Goal: Task Accomplishment & Management: Complete application form

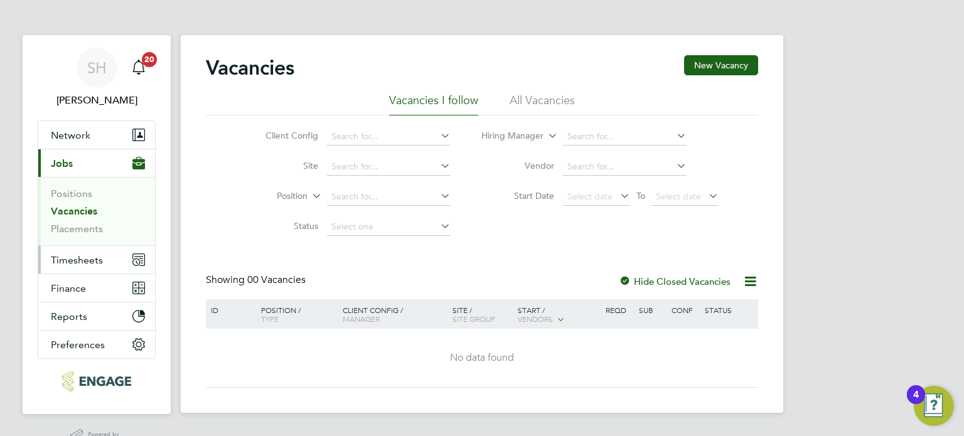
click at [85, 258] on span "Timesheets" at bounding box center [77, 260] width 52 height 12
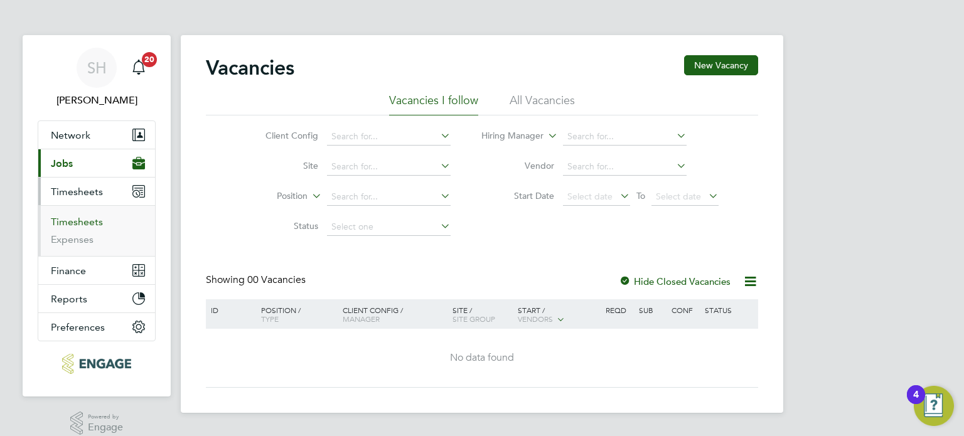
click at [70, 220] on link "Timesheets" at bounding box center [77, 222] width 52 height 12
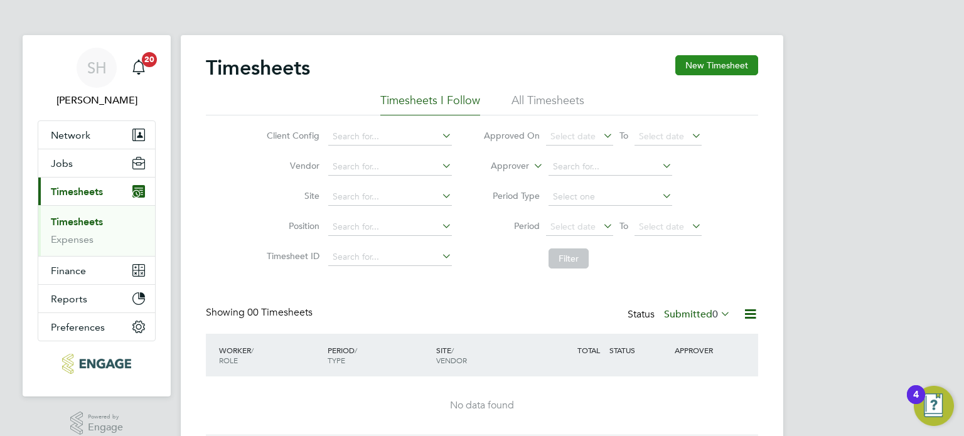
click at [716, 66] on button "New Timesheet" at bounding box center [716, 65] width 83 height 20
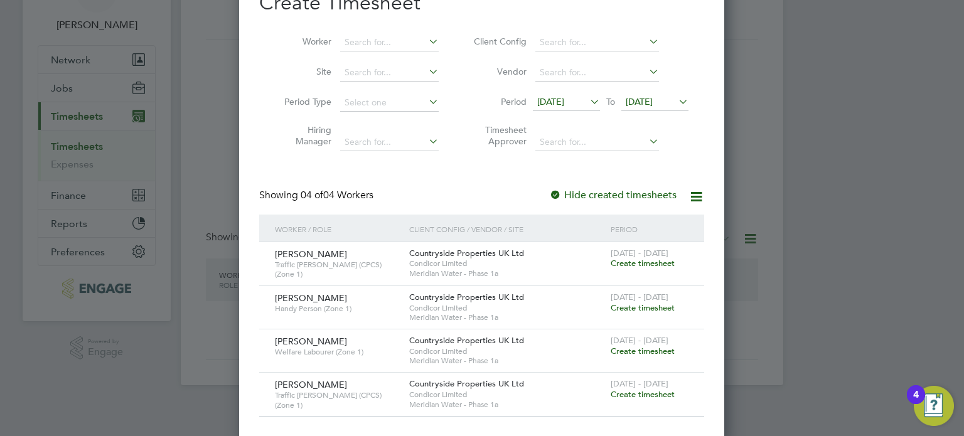
scroll to position [78, 0]
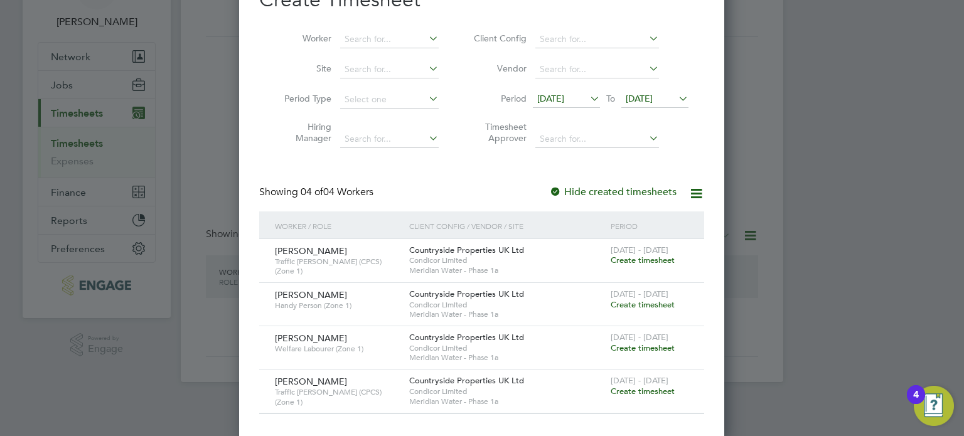
click at [582, 98] on span "[DATE]" at bounding box center [566, 99] width 67 height 17
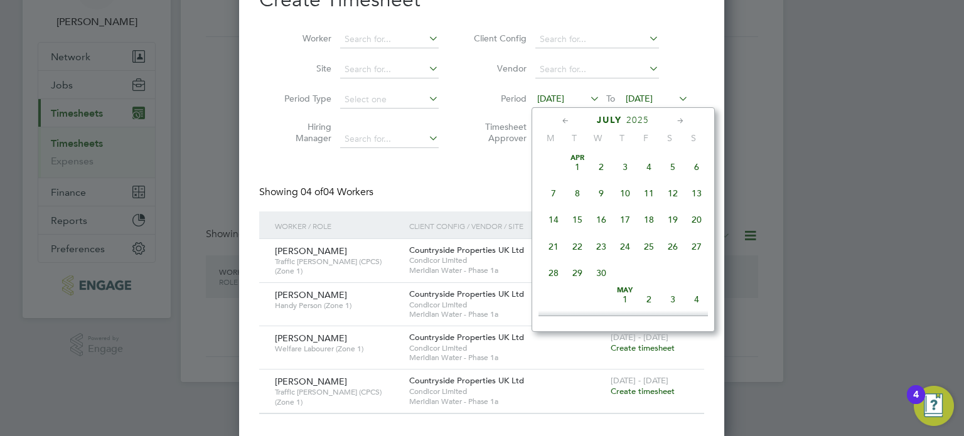
scroll to position [491, 0]
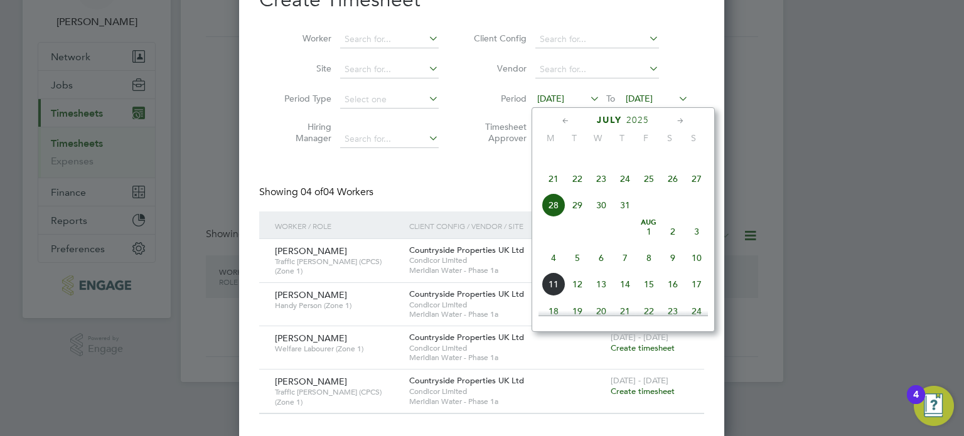
click at [553, 270] on span "4" at bounding box center [553, 258] width 24 height 24
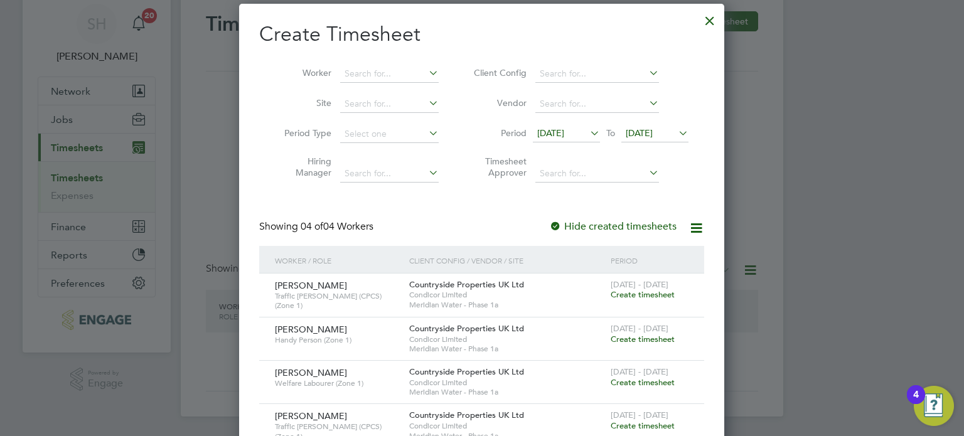
scroll to position [78, 0]
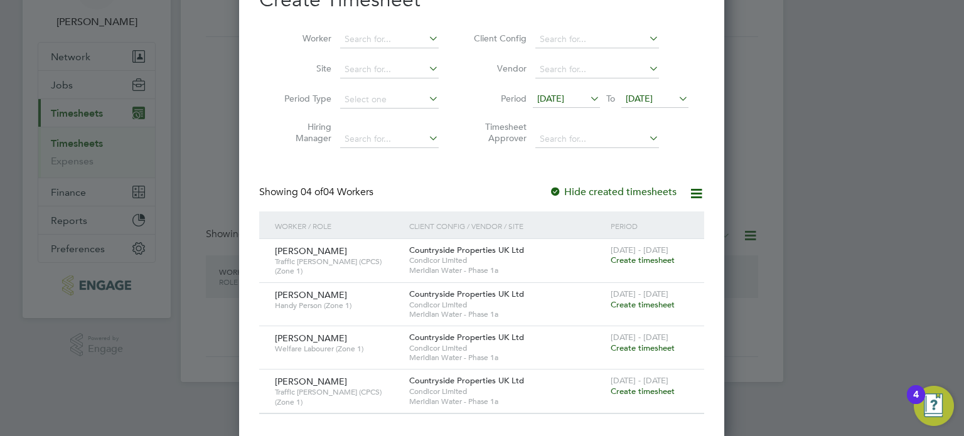
click at [676, 97] on icon at bounding box center [676, 99] width 0 height 18
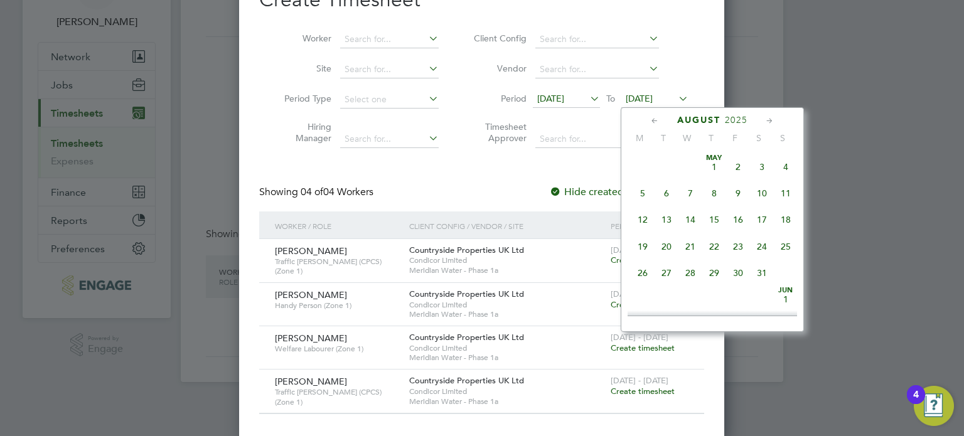
scroll to position [409, 0]
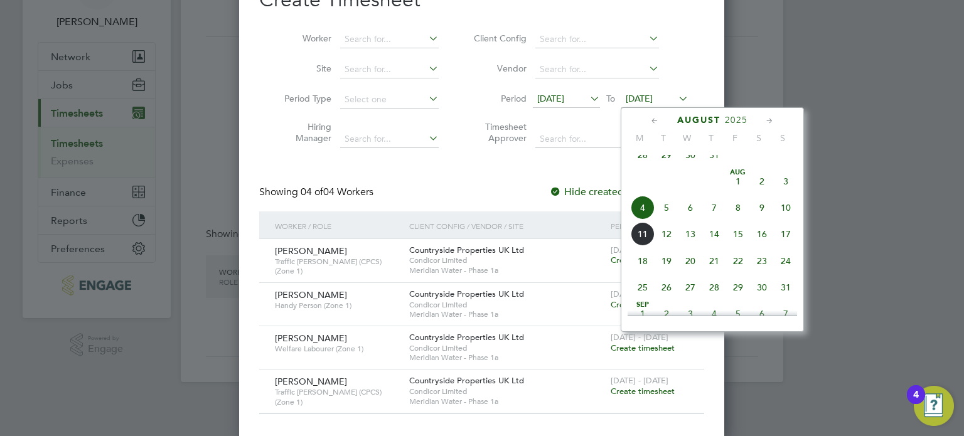
click at [788, 215] on span "10" at bounding box center [785, 208] width 24 height 24
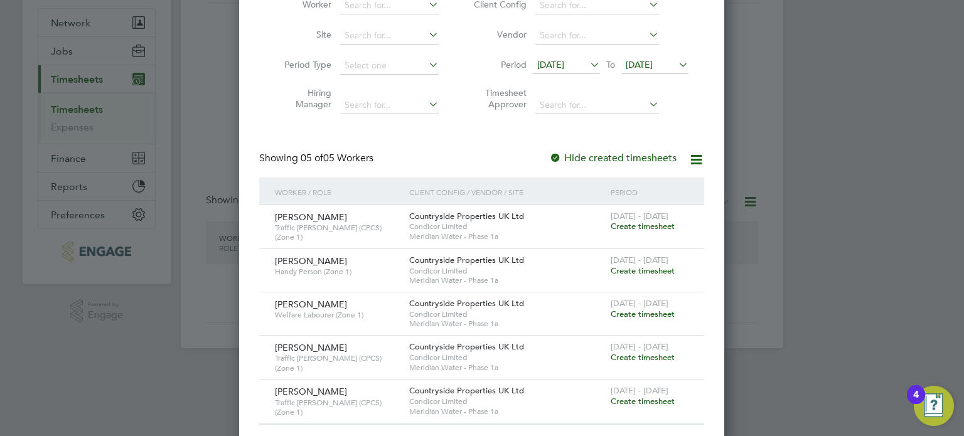
scroll to position [122, 0]
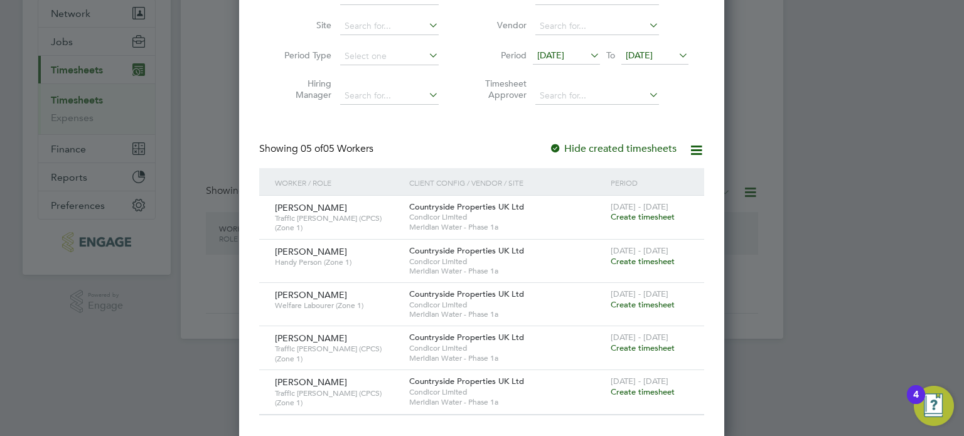
click at [639, 219] on span "Create timesheet" at bounding box center [642, 216] width 64 height 11
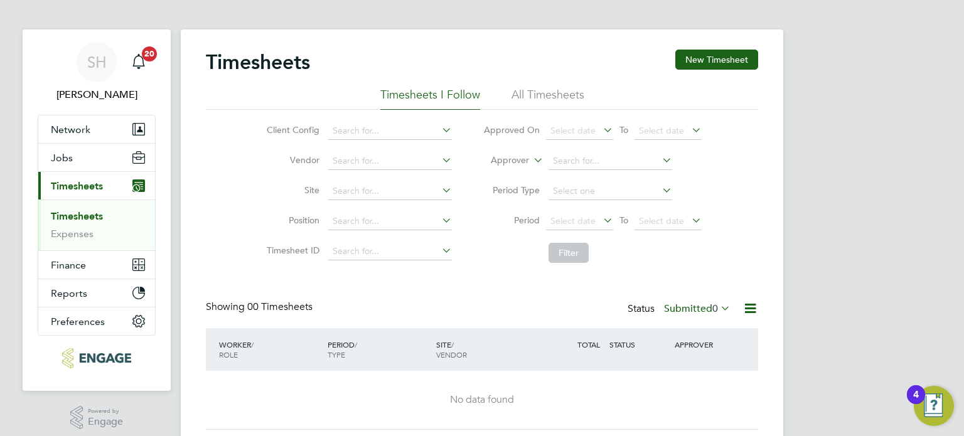
scroll to position [0, 0]
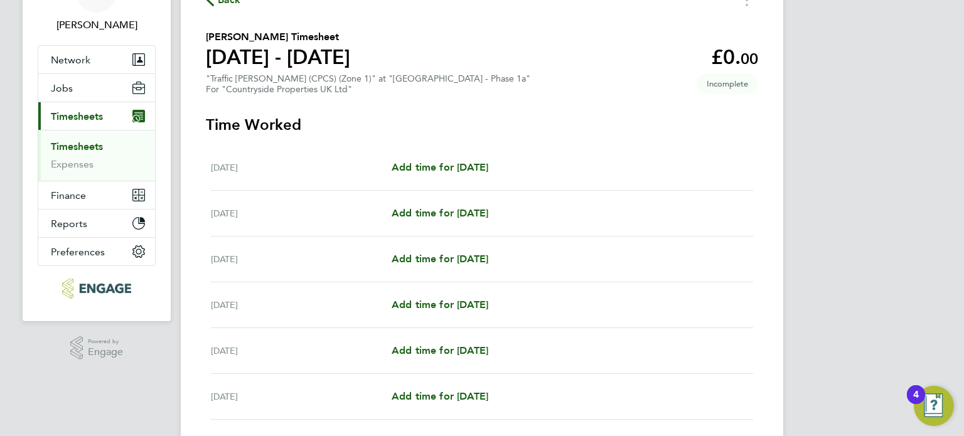
scroll to position [125, 0]
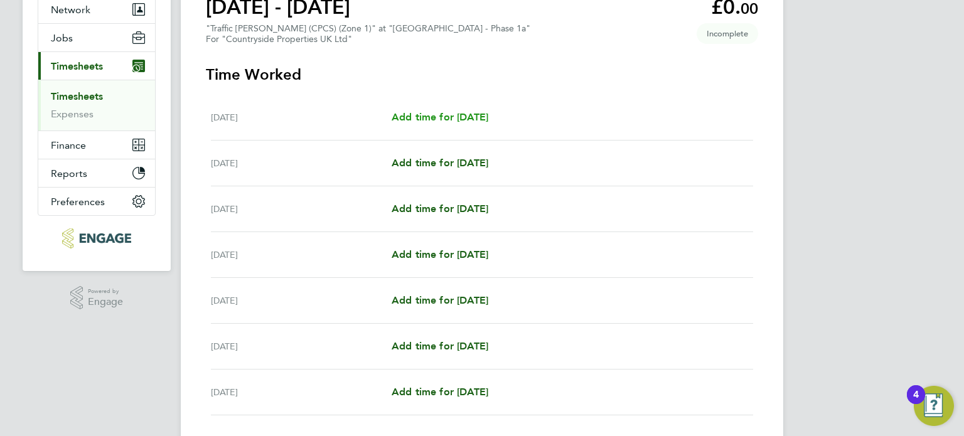
click at [448, 119] on span "Add time for [DATE]" at bounding box center [439, 117] width 97 height 12
select select "30"
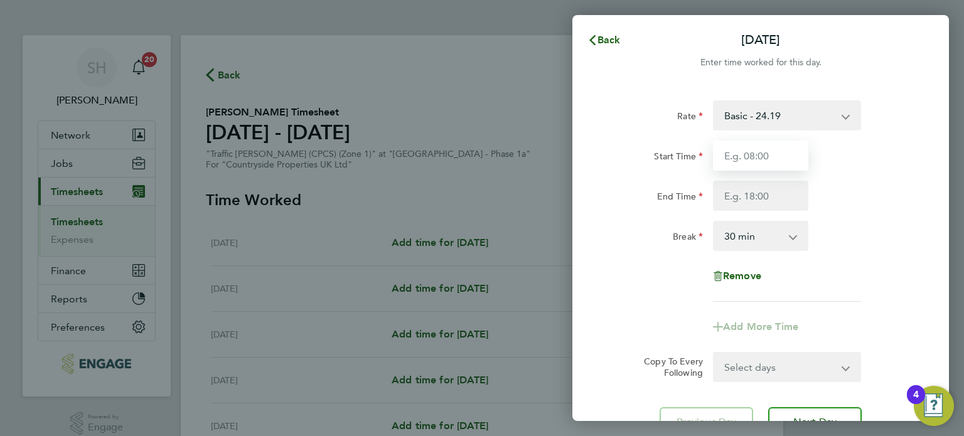
click at [750, 150] on input "Start Time" at bounding box center [760, 156] width 95 height 30
type input "08:00"
click at [771, 191] on input "End Time" at bounding box center [760, 196] width 95 height 30
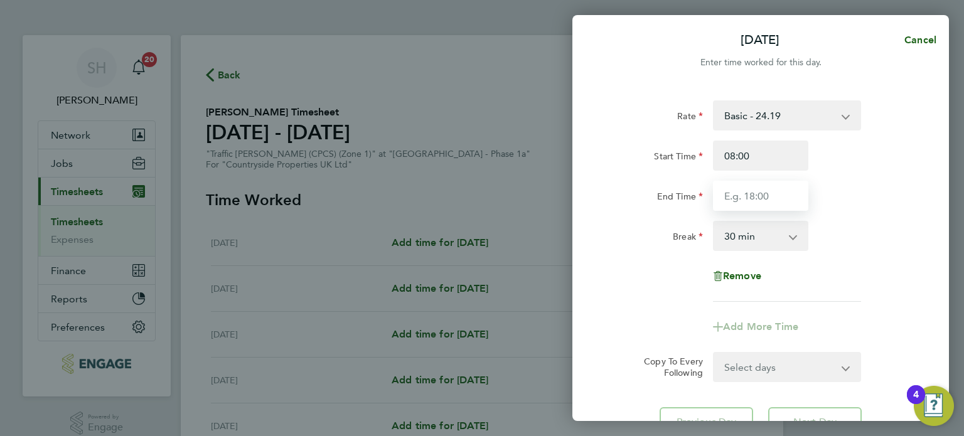
type input "18:30"
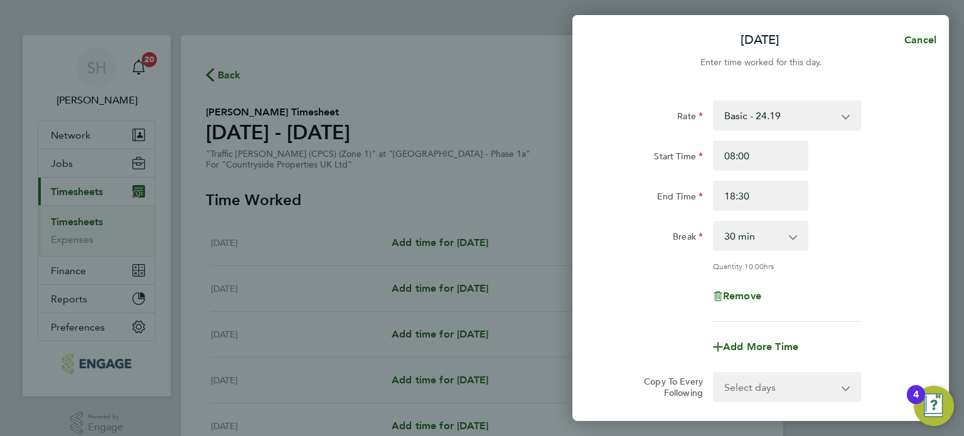
click at [809, 268] on div "Rate Basic - 24.19 Start Time 08:00 End Time 18:30 Break 0 min 15 min 30 min 45…" at bounding box center [760, 210] width 306 height 221
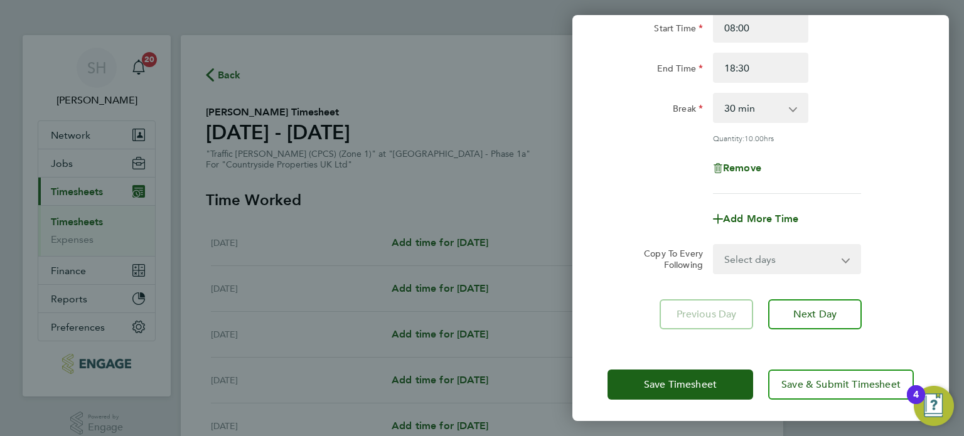
scroll to position [130, 0]
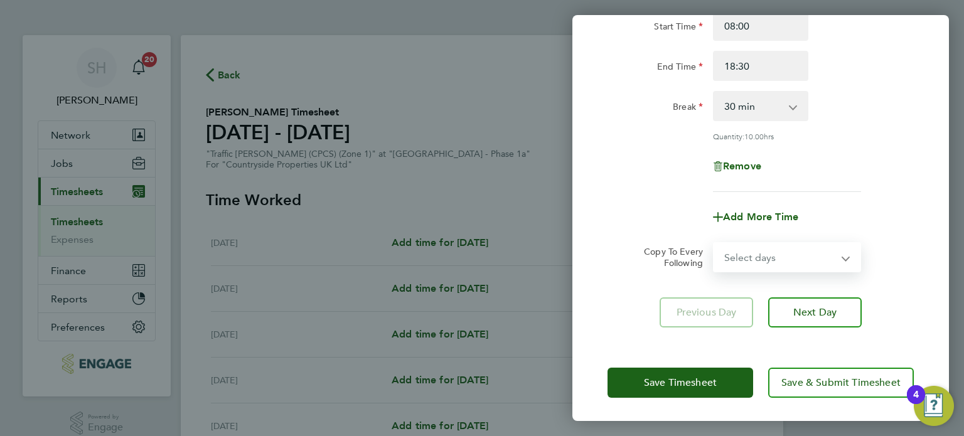
click at [762, 258] on select "Select days Day Weekday (Mon-Fri) Weekend (Sat-Sun) [DATE] [DATE] [DATE] [DATE]…" at bounding box center [780, 257] width 132 height 28
click at [525, 156] on div "[DATE] Cancel Enter time worked for this day. Rate Basic - 24.19 Start Time 08:…" at bounding box center [482, 218] width 964 height 436
click at [843, 252] on select "Select days Day Weekday (Mon-Fri) Weekend (Sat-Sun) [DATE] [DATE] [DATE] [DATE]…" at bounding box center [780, 257] width 132 height 28
select select "TUE"
click at [714, 243] on select "Select days Day Weekday (Mon-Fri) Weekend (Sat-Sun) [DATE] [DATE] [DATE] [DATE]…" at bounding box center [780, 257] width 132 height 28
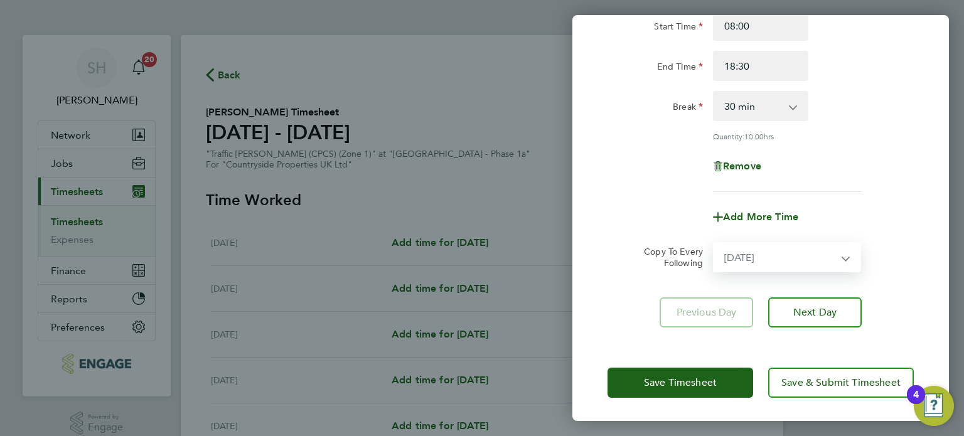
select select "[DATE]"
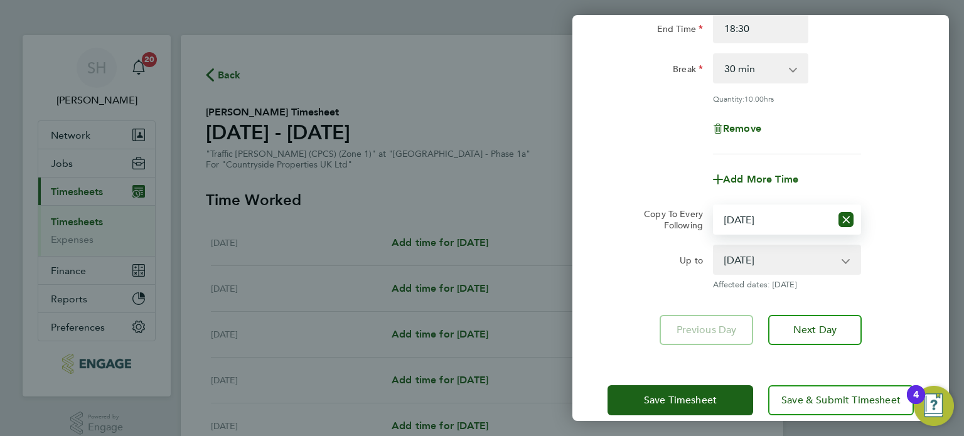
scroll to position [185, 0]
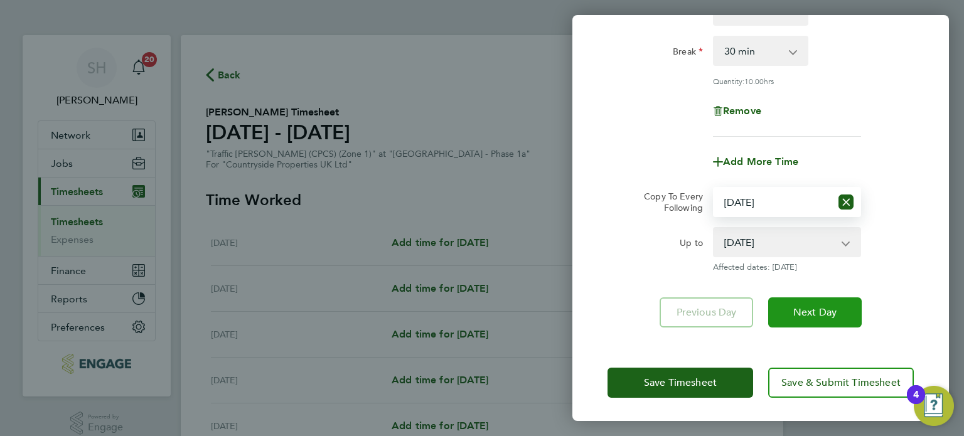
click at [816, 311] on span "Next Day" at bounding box center [814, 312] width 43 height 13
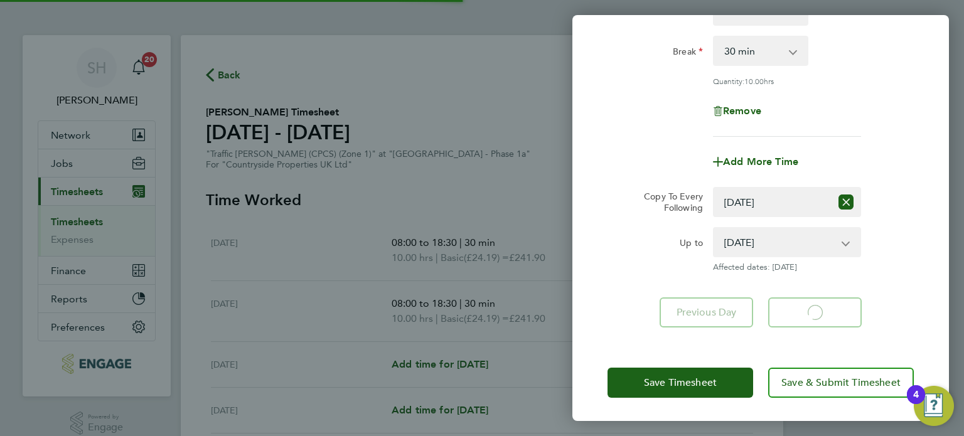
select select "30"
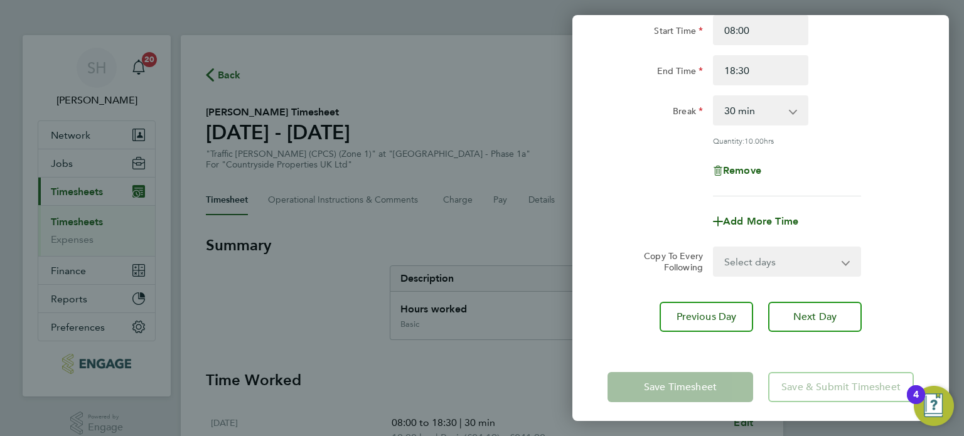
scroll to position [130, 0]
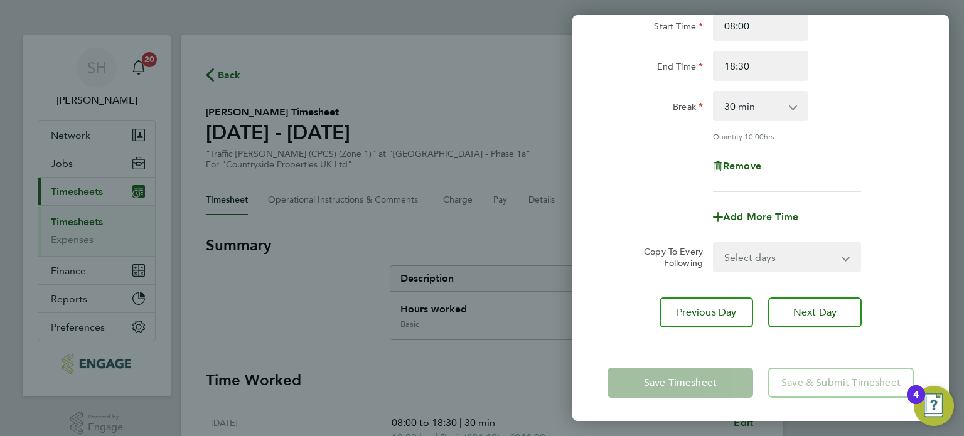
click at [896, 186] on div "Rate Basic - 24.19 Start Time 08:00 End Time 18:30 Break 0 min 15 min 30 min 45…" at bounding box center [760, 81] width 306 height 221
click at [525, 223] on div "Back [DATE] Enter time worked for this day. Rate Basic - 24.19 Start Time 08:00…" at bounding box center [482, 218] width 964 height 436
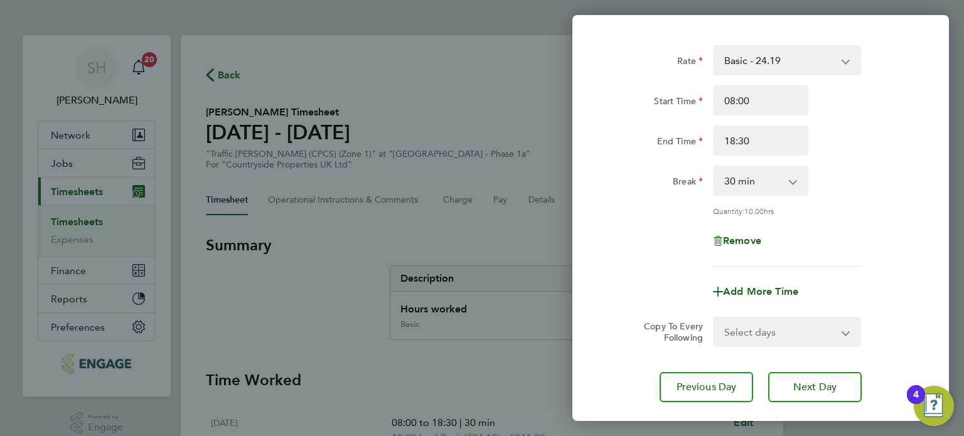
scroll to position [0, 0]
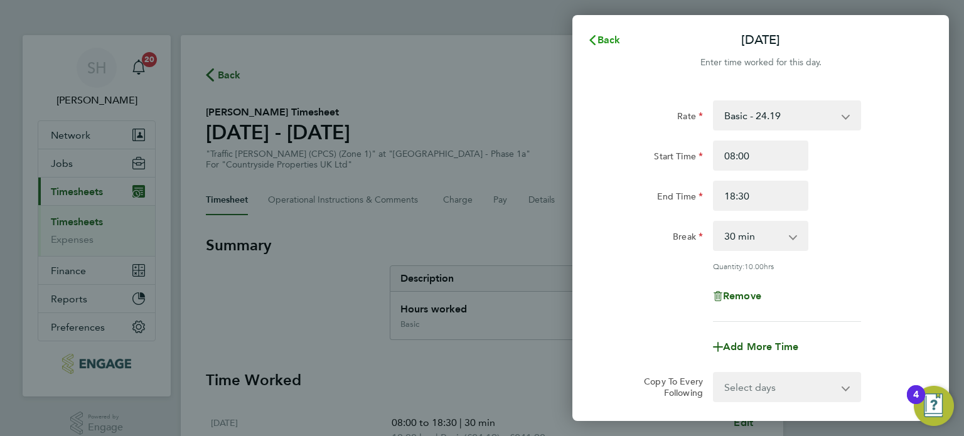
click at [607, 46] on span "Back" at bounding box center [608, 40] width 23 height 12
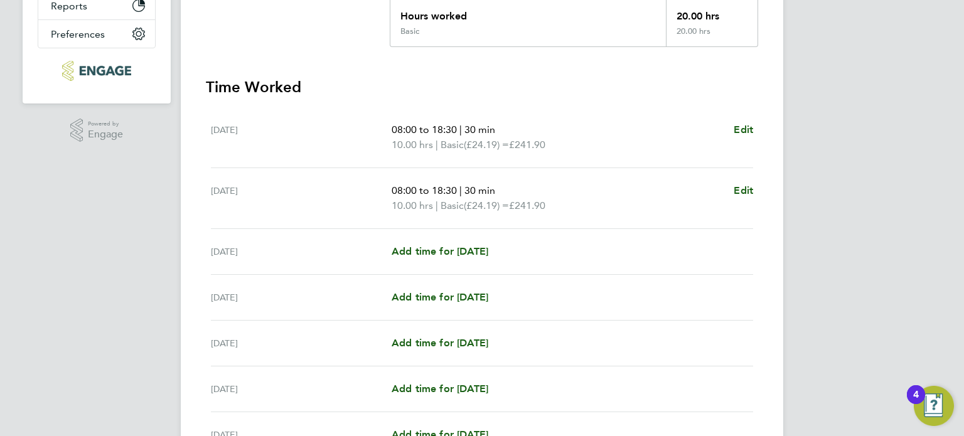
scroll to position [314, 0]
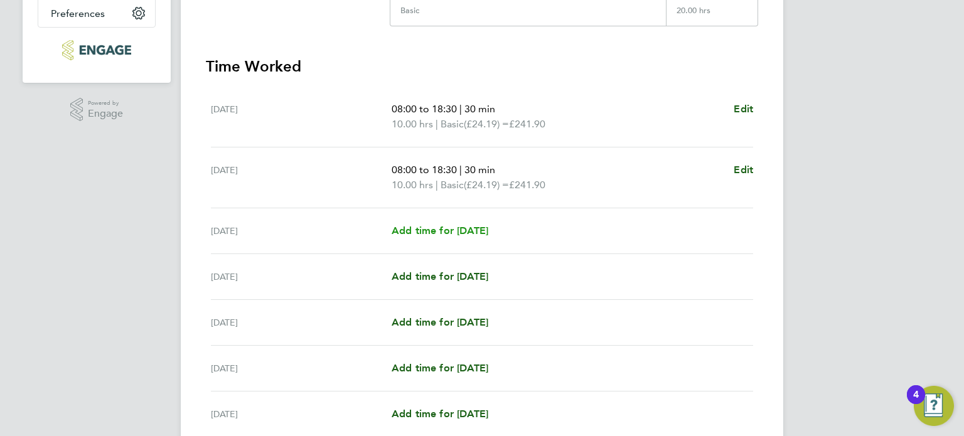
click at [479, 229] on span "Add time for [DATE]" at bounding box center [439, 231] width 97 height 12
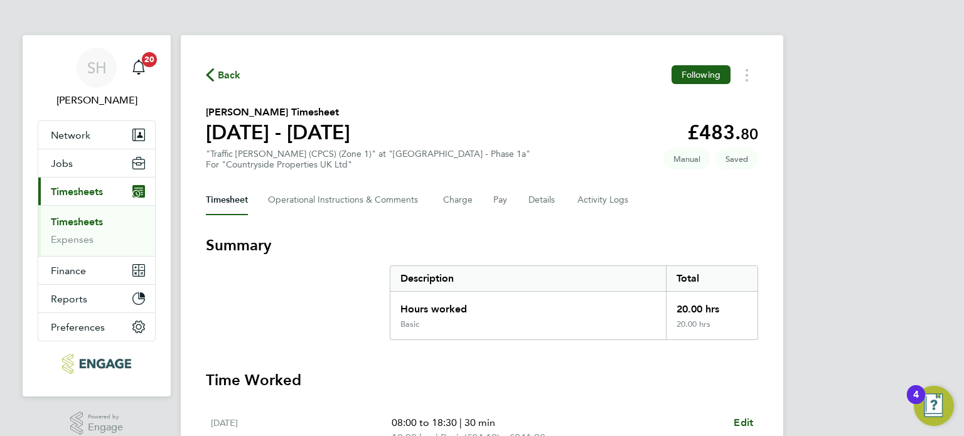
select select "30"
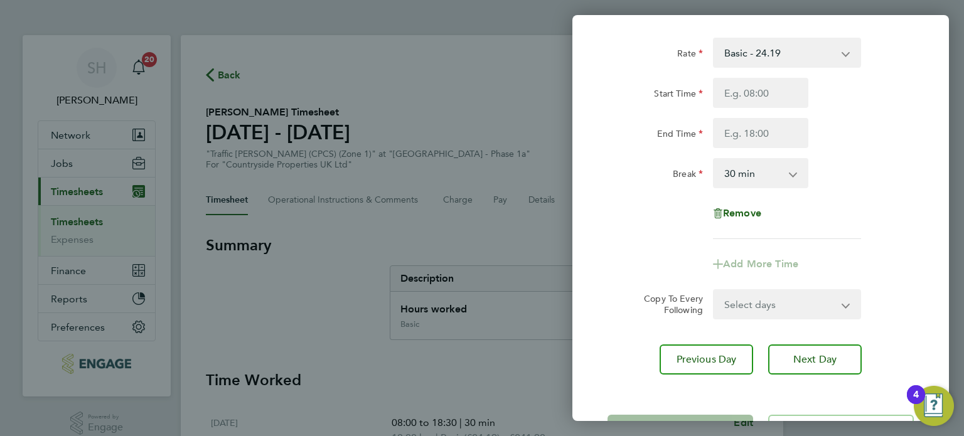
scroll to position [110, 0]
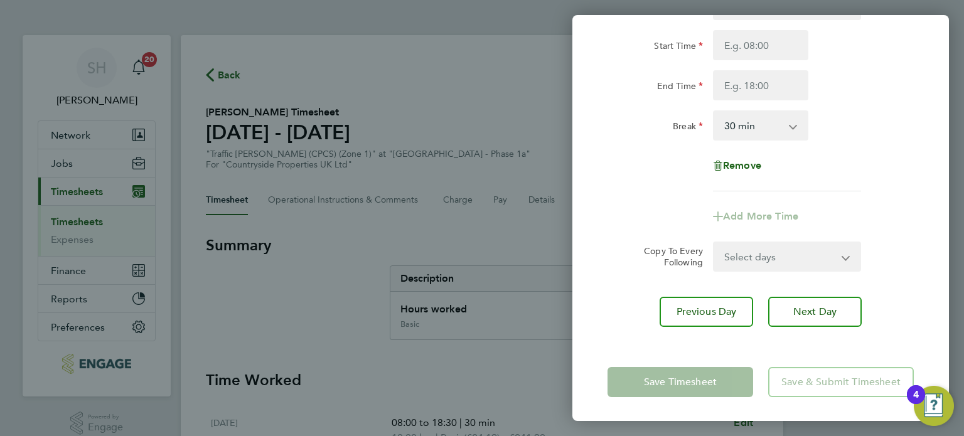
click at [785, 256] on select "Select days Day Weekday (Mon-Fri) Weekend (Sat-Sun) [DATE] [DATE] [DATE] [DATE]" at bounding box center [780, 257] width 132 height 28
select select "THU"
click at [714, 243] on select "Select days Day Weekday (Mon-Fri) Weekend (Sat-Sun) [DATE] [DATE] [DATE] [DATE]" at bounding box center [780, 257] width 132 height 28
select select "[DATE]"
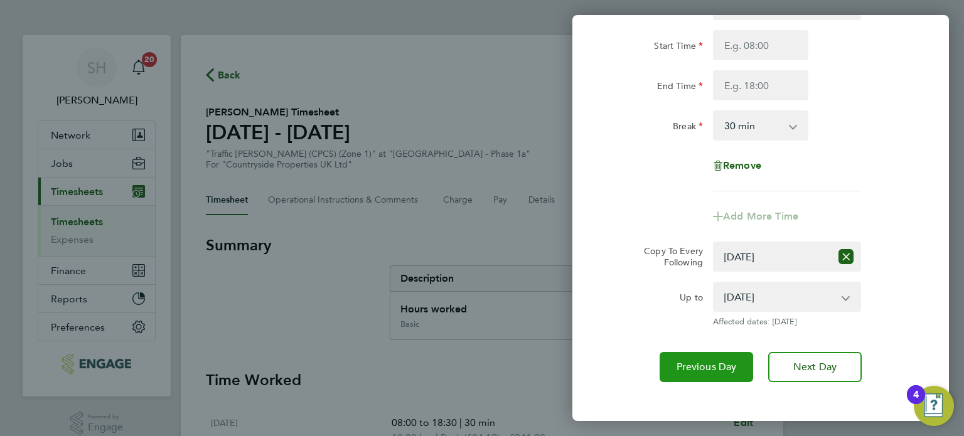
click at [694, 366] on span "Previous Day" at bounding box center [706, 367] width 60 height 13
select select "0: null"
select select "30"
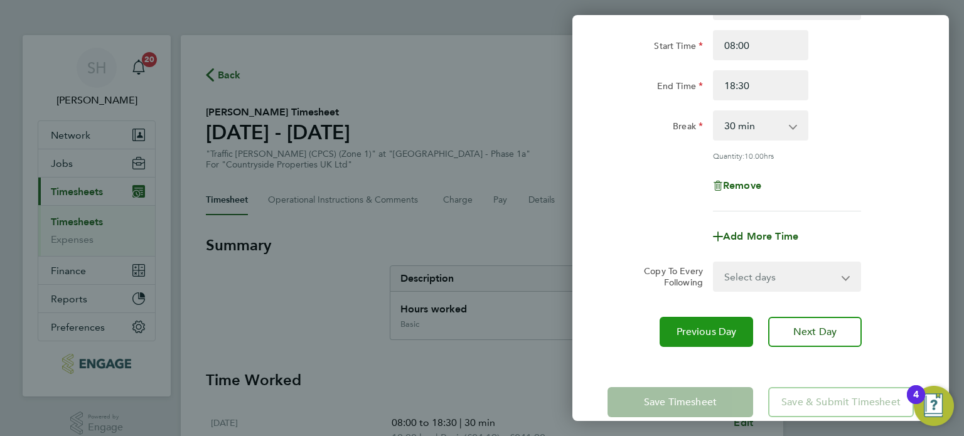
click at [719, 326] on span "Previous Day" at bounding box center [706, 332] width 60 height 13
select select "30"
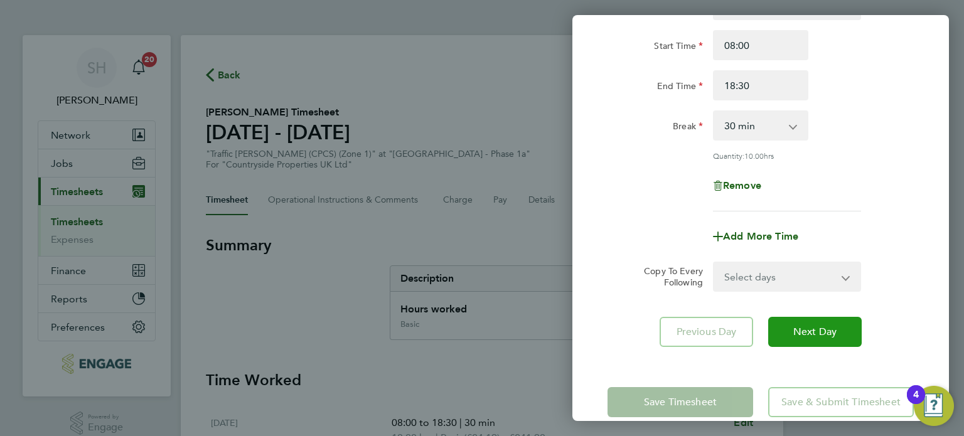
click at [806, 329] on span "Next Day" at bounding box center [814, 332] width 43 height 13
select select "30"
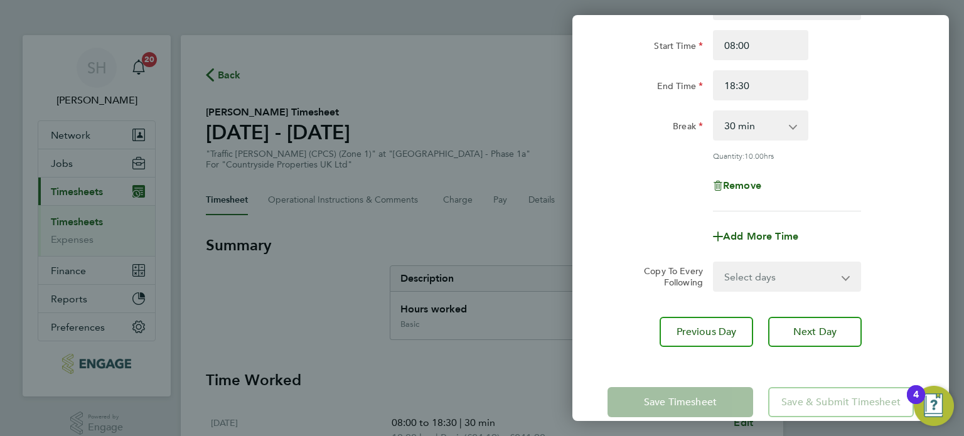
click at [778, 275] on select "Select days Day Weekday (Mon-Fri) Weekend (Sat-Sun) [DATE] [DATE] [DATE] [DATE]…" at bounding box center [780, 277] width 132 height 28
select select "WED"
click at [714, 263] on select "Select days Day Weekday (Mon-Fri) Weekend (Sat-Sun) [DATE] [DATE] [DATE] [DATE]…" at bounding box center [780, 277] width 132 height 28
select select "[DATE]"
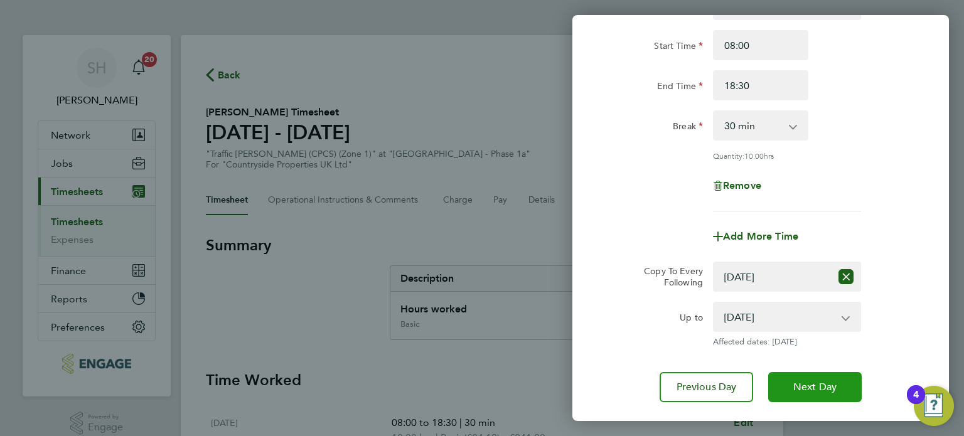
click at [811, 384] on span "Next Day" at bounding box center [814, 387] width 43 height 13
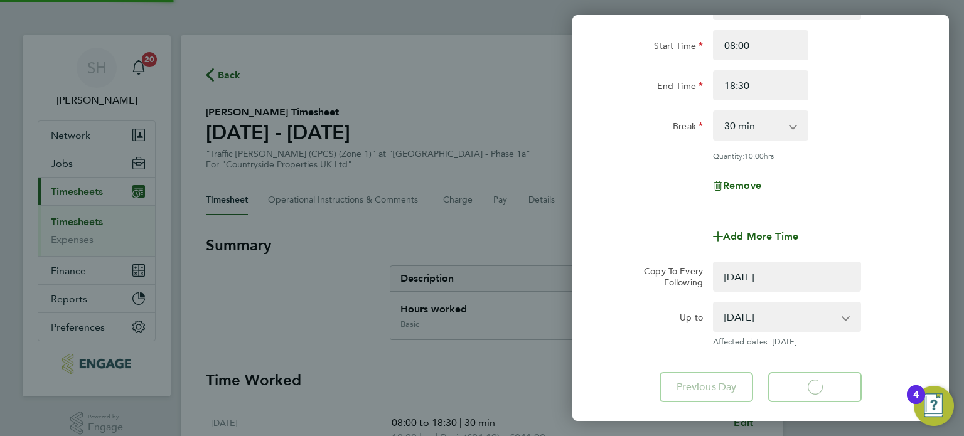
select select "0: null"
select select "30"
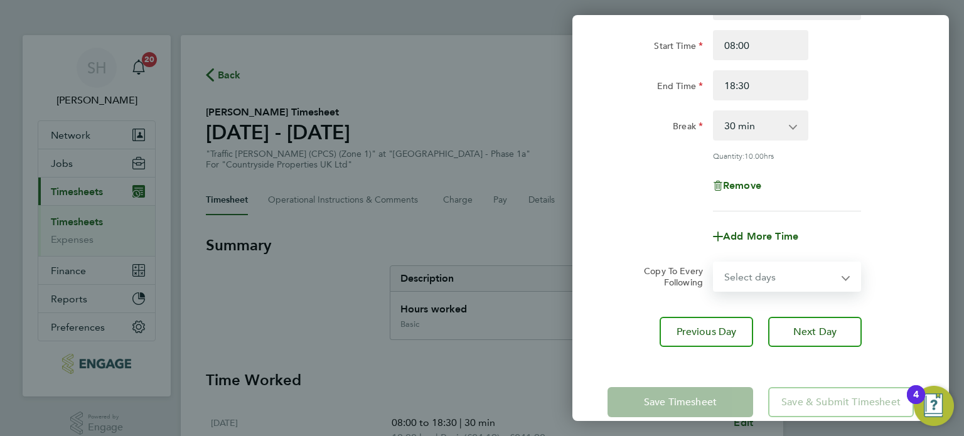
click at [788, 273] on select "Select days Day Weekday (Mon-Fri) Weekend (Sat-Sun) [DATE] [DATE] [DATE] [DATE]" at bounding box center [780, 277] width 132 height 28
select select "THU"
click at [714, 263] on select "Select days Day Weekday (Mon-Fri) Weekend (Sat-Sun) [DATE] [DATE] [DATE] [DATE]" at bounding box center [780, 277] width 132 height 28
select select "[DATE]"
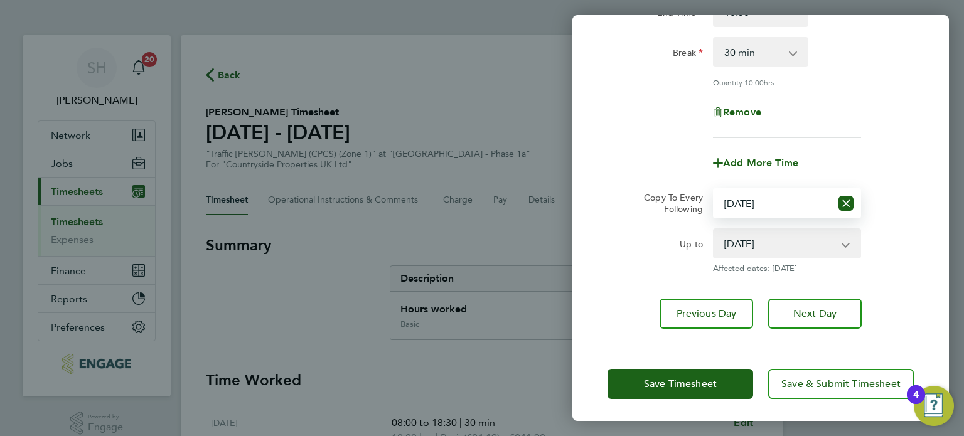
scroll to position [185, 0]
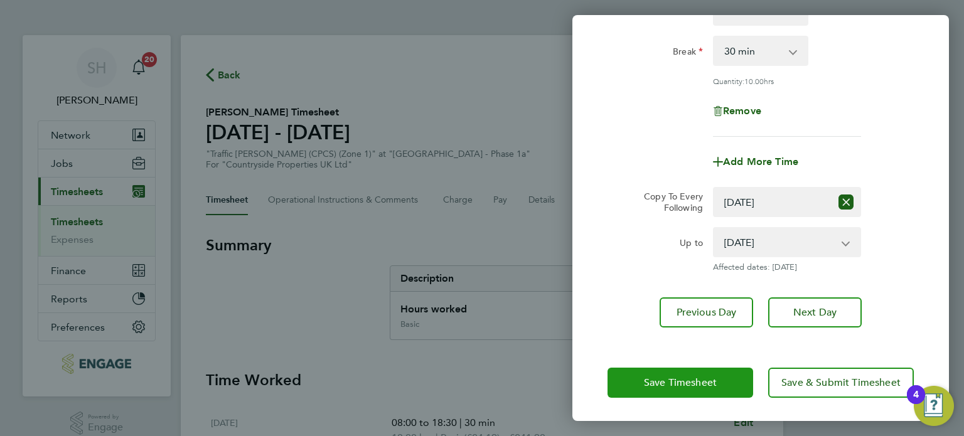
click at [709, 380] on span "Save Timesheet" at bounding box center [680, 382] width 73 height 13
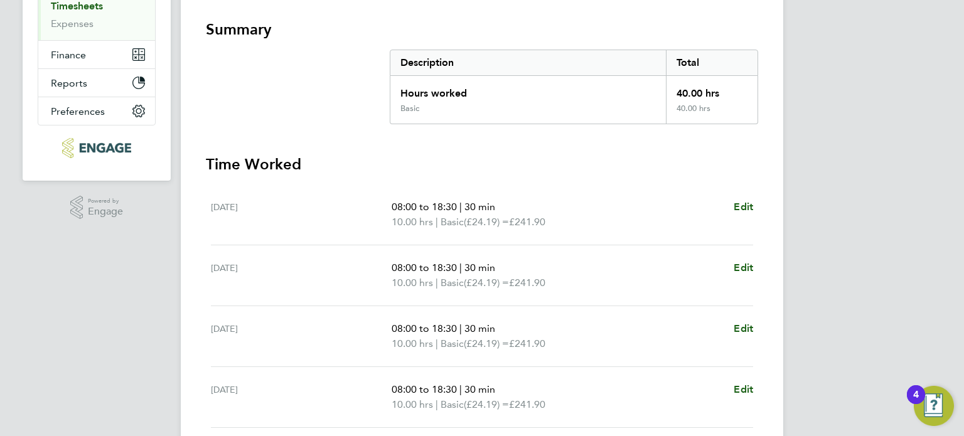
scroll to position [454, 0]
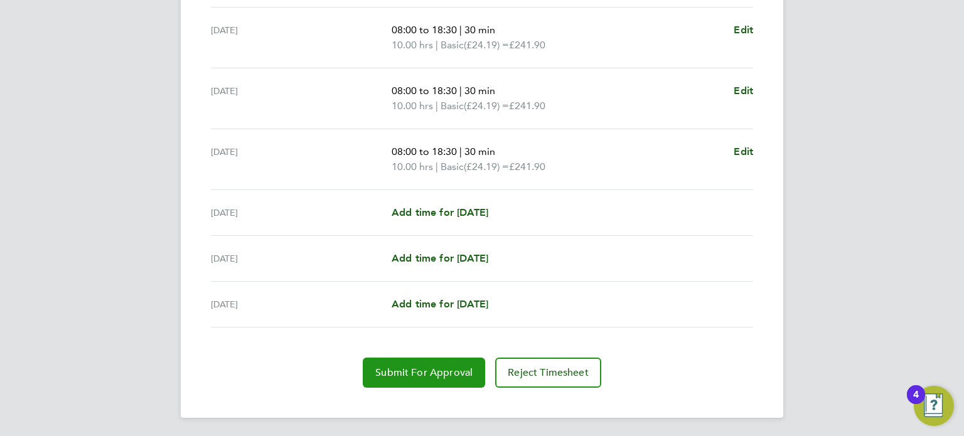
click at [434, 369] on span "Submit For Approval" at bounding box center [423, 372] width 97 height 13
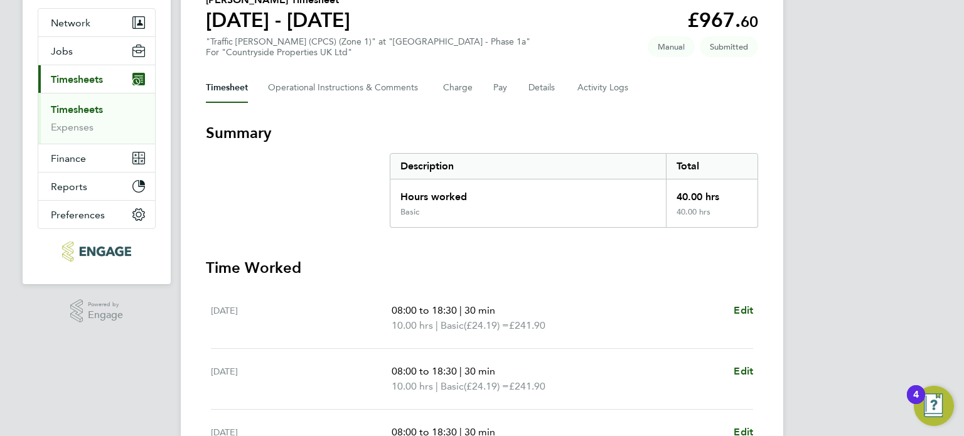
scroll to position [0, 0]
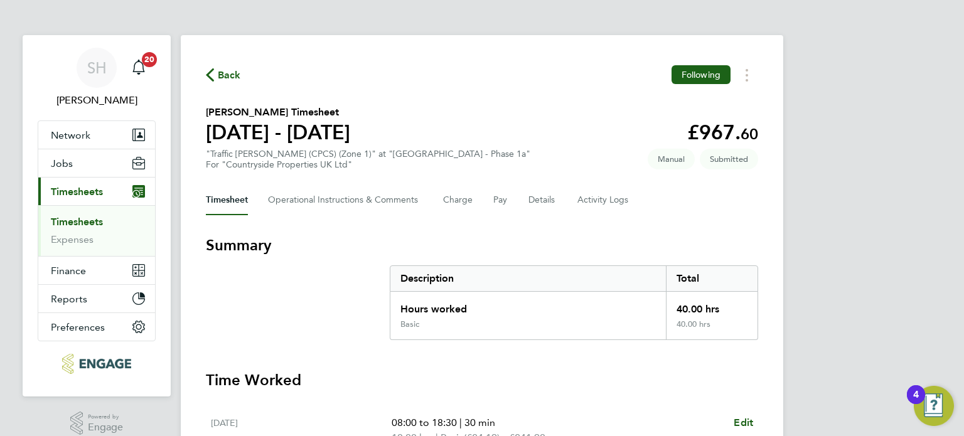
click at [224, 75] on span "Back" at bounding box center [229, 75] width 23 height 15
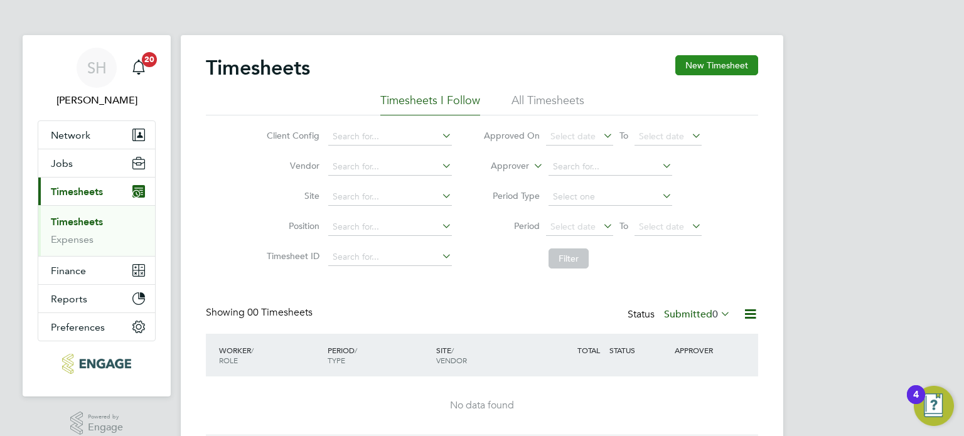
click at [730, 67] on button "New Timesheet" at bounding box center [716, 65] width 83 height 20
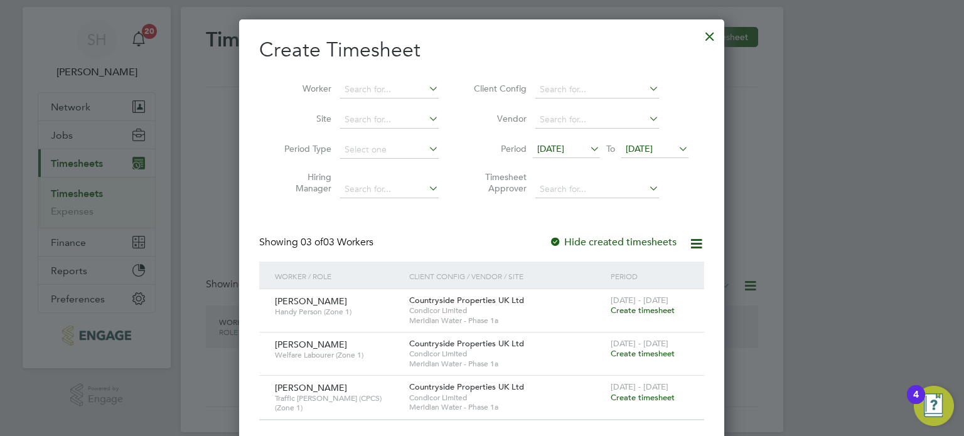
scroll to position [44, 0]
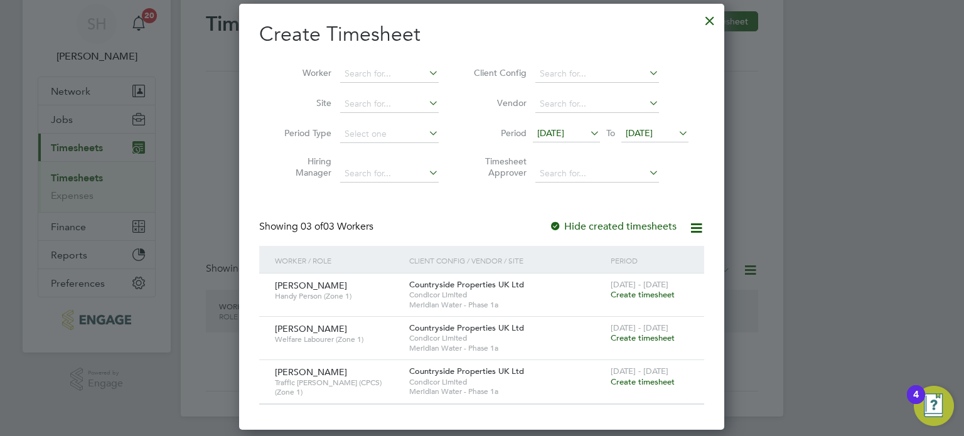
click at [587, 129] on icon at bounding box center [587, 133] width 0 height 18
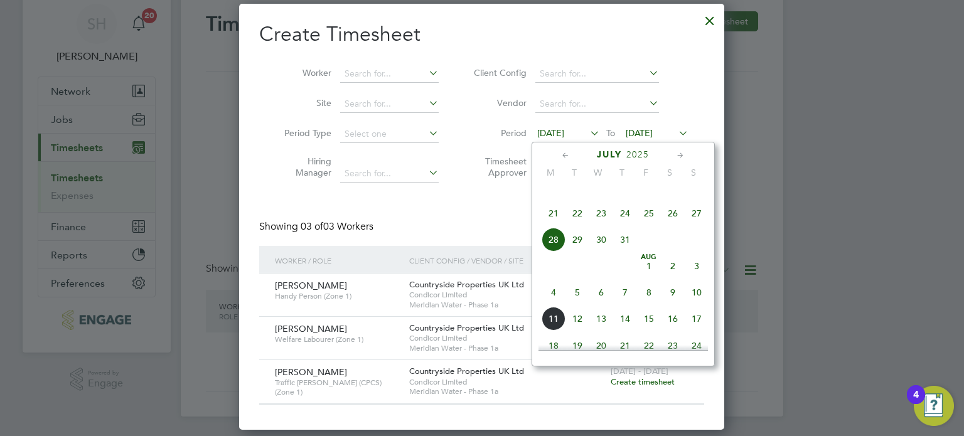
click at [553, 304] on span "4" at bounding box center [553, 292] width 24 height 24
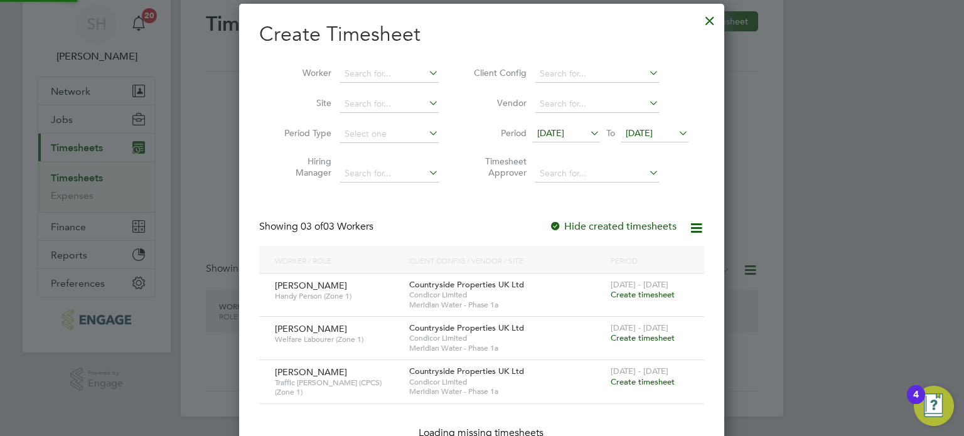
scroll to position [424, 486]
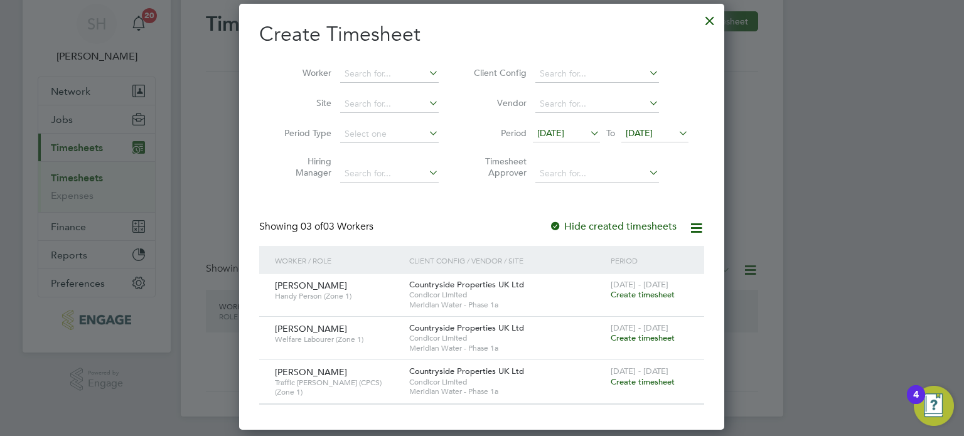
click at [676, 132] on icon at bounding box center [676, 133] width 0 height 18
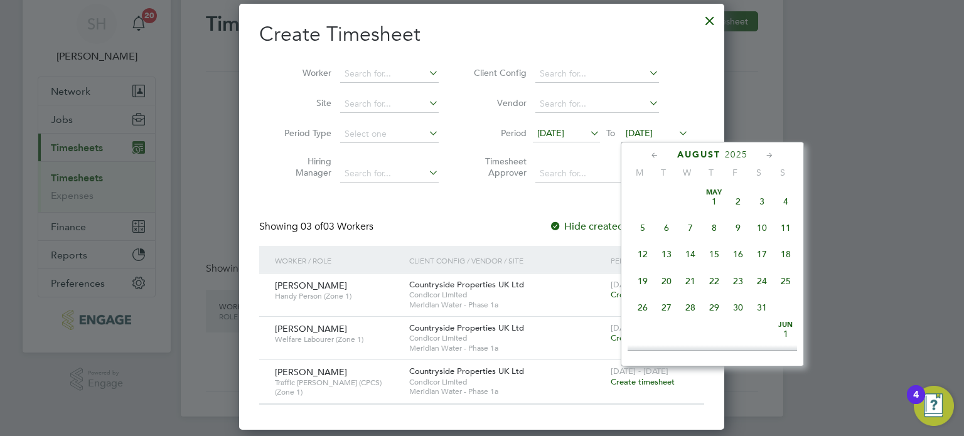
scroll to position [409, 0]
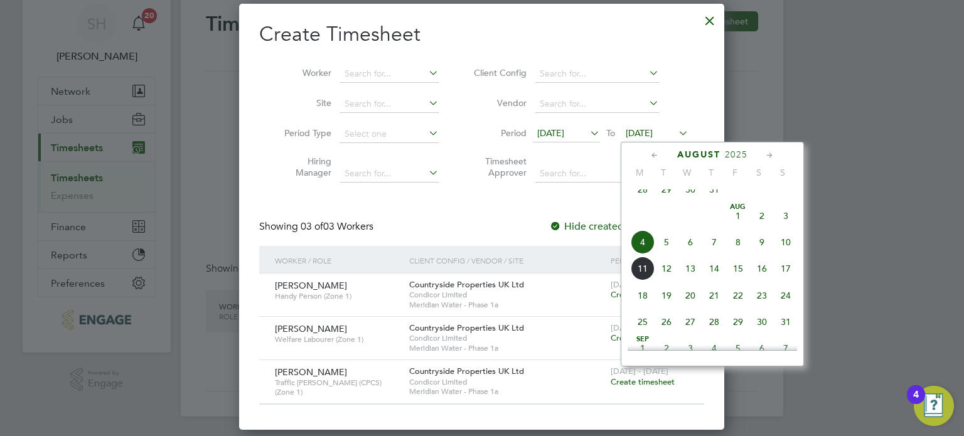
click at [785, 253] on span "10" at bounding box center [785, 242] width 24 height 24
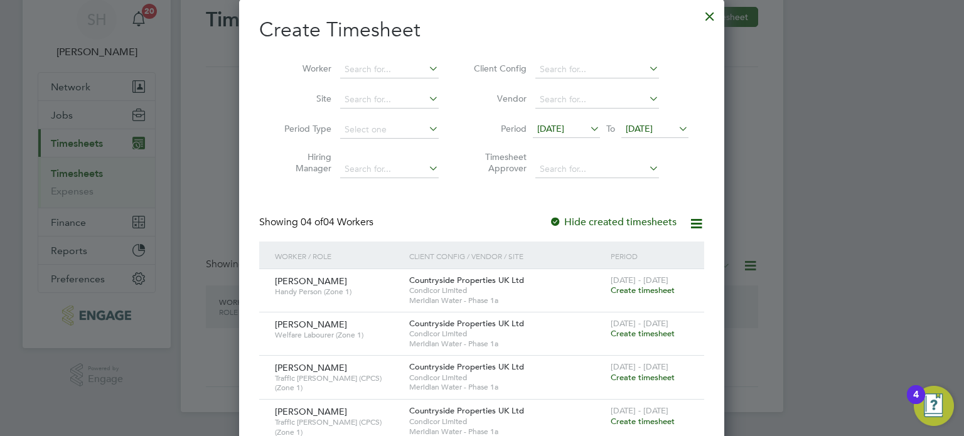
scroll to position [78, 0]
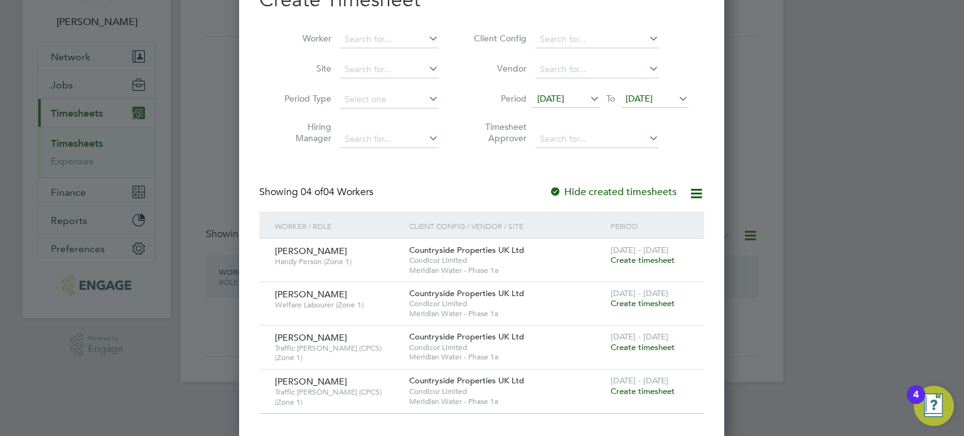
click at [644, 257] on span "Create timesheet" at bounding box center [642, 260] width 64 height 11
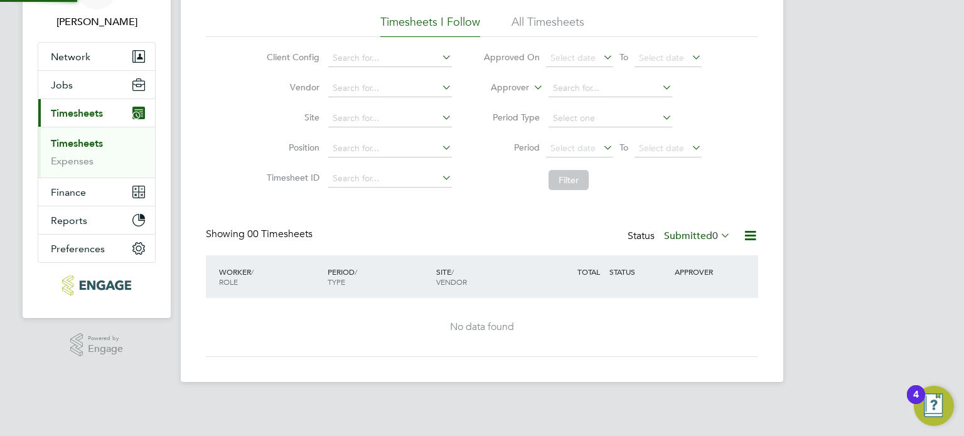
scroll to position [13, 0]
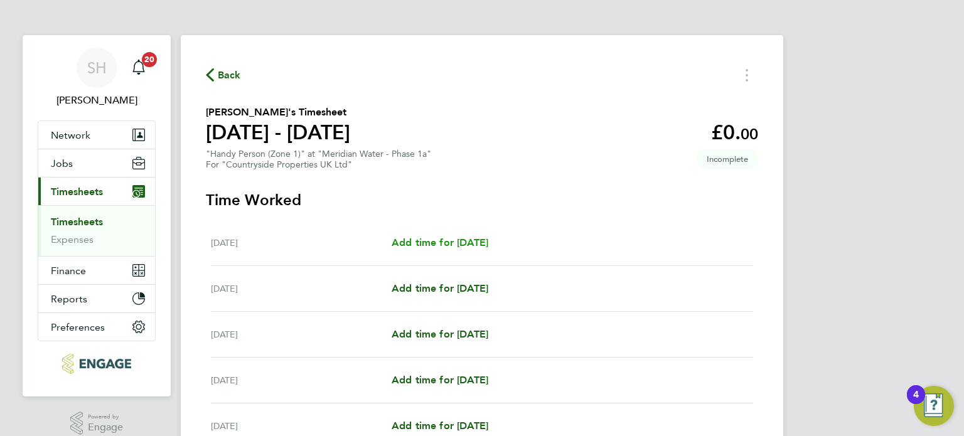
click at [413, 244] on span "Add time for [DATE]" at bounding box center [439, 242] width 97 height 12
select select "30"
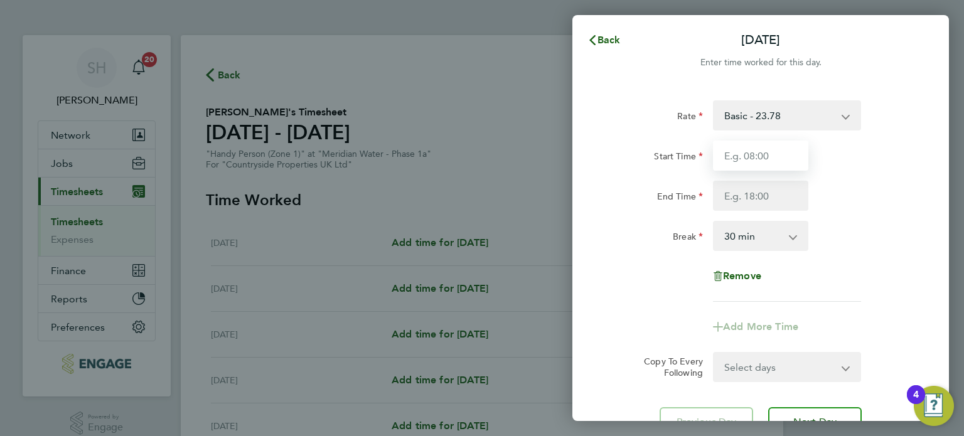
click at [790, 152] on input "Start Time" at bounding box center [760, 156] width 95 height 30
type input "08:00"
click at [778, 193] on input "End Time" at bounding box center [760, 196] width 95 height 30
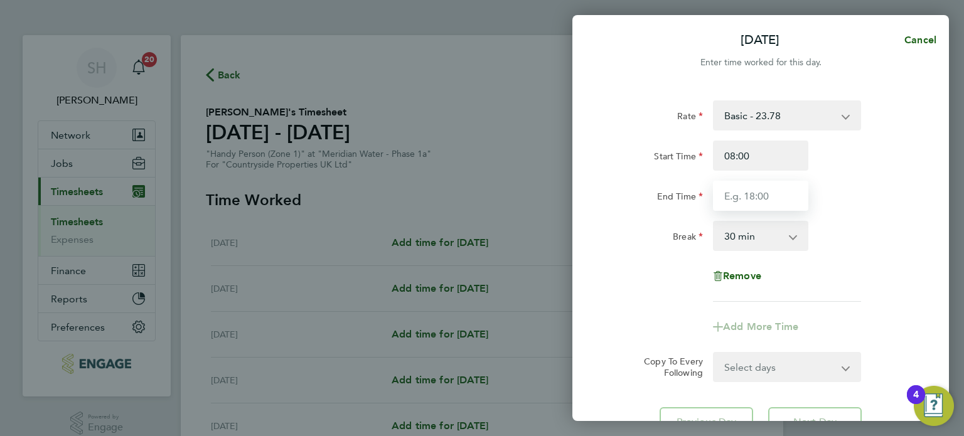
type input "18:30"
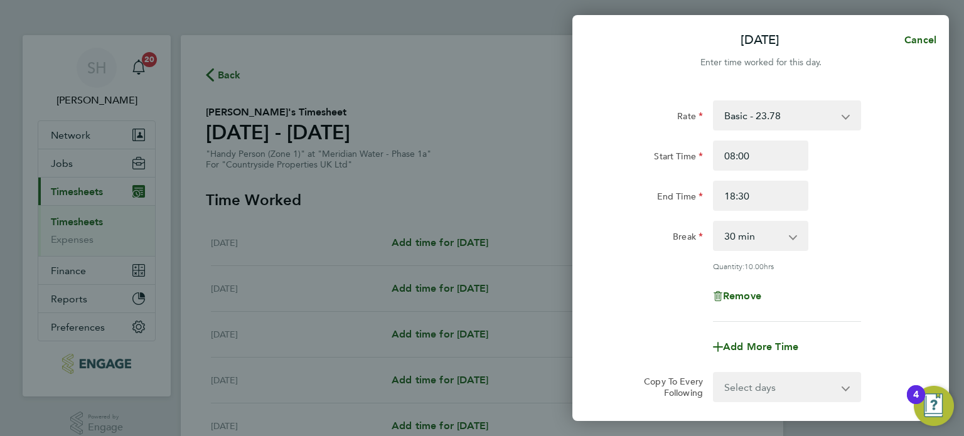
click at [883, 228] on div "Break 0 min 15 min 30 min 45 min 60 min 75 min 90 min" at bounding box center [760, 236] width 316 height 30
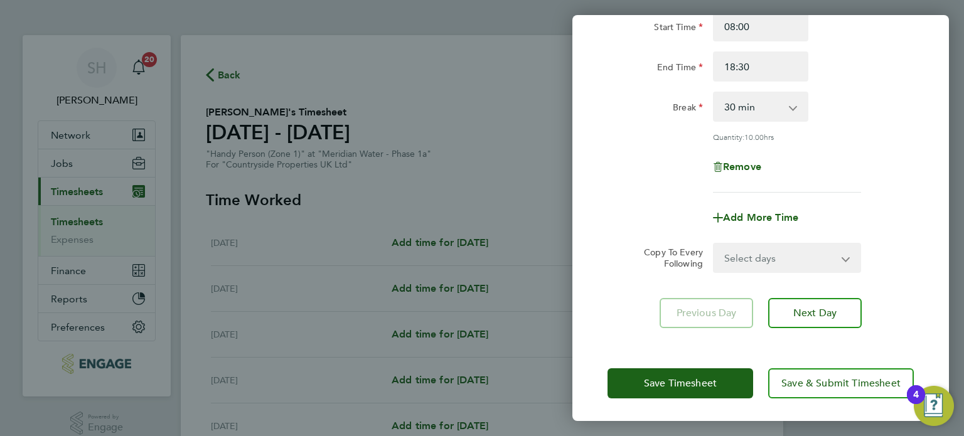
scroll to position [130, 0]
click at [803, 255] on select "Select days Day Weekday (Mon-Fri) Weekend (Sat-Sun) [DATE] [DATE] [DATE] [DATE]…" at bounding box center [780, 257] width 132 height 28
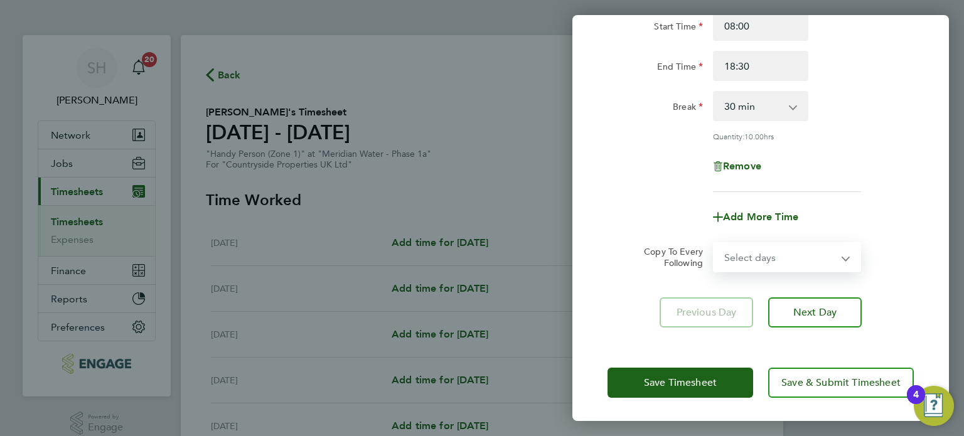
select select "WEEKDAY"
click at [714, 243] on select "Select days Day Weekday (Mon-Fri) Weekend (Sat-Sun) [DATE] [DATE] [DATE] [DATE]…" at bounding box center [780, 257] width 132 height 28
select select "[DATE]"
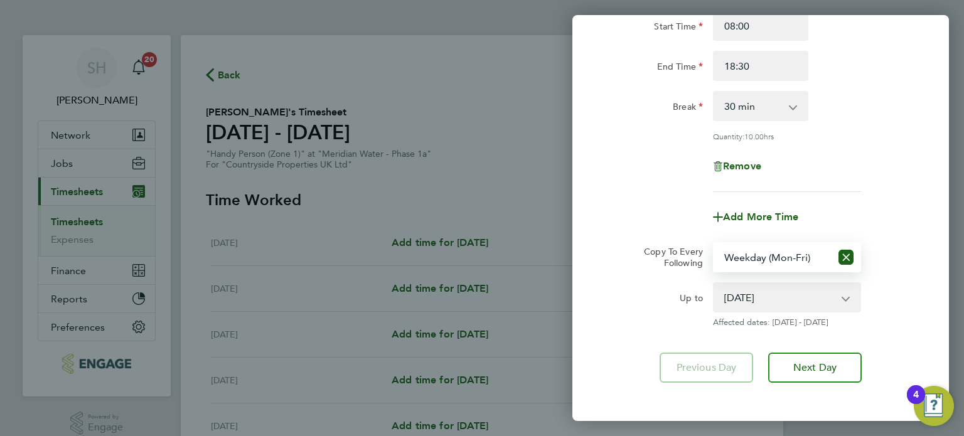
click at [649, 290] on div "Up to" at bounding box center [654, 294] width 95 height 25
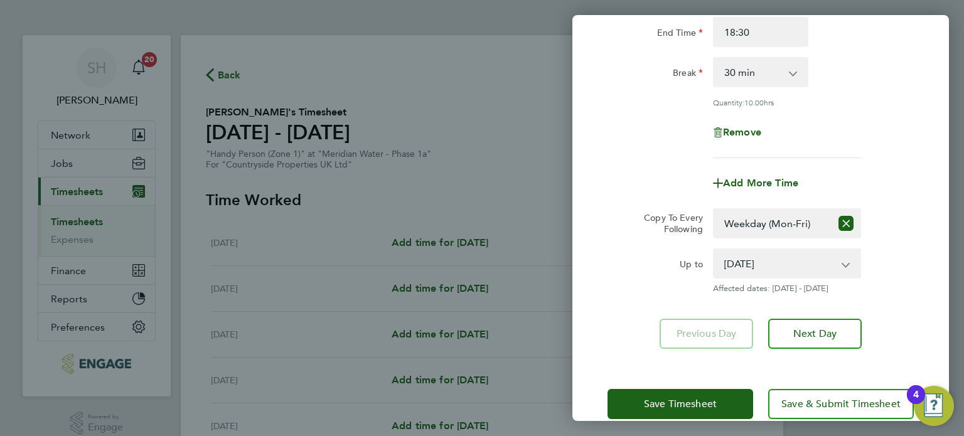
scroll to position [185, 0]
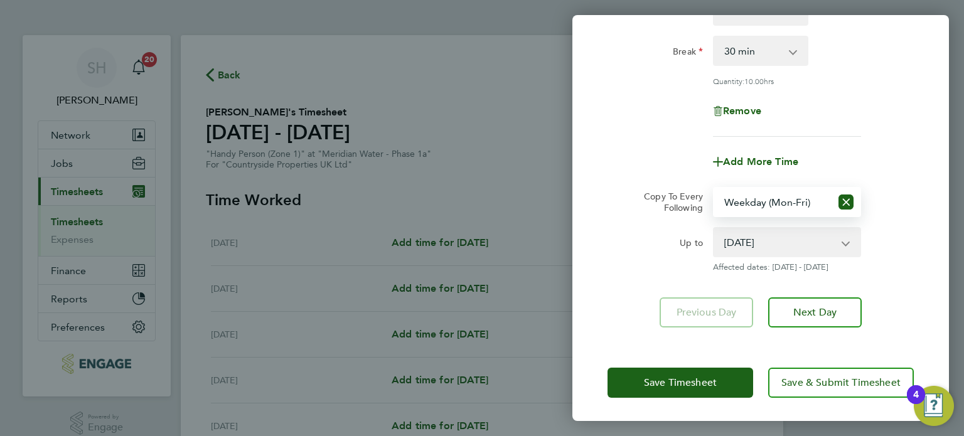
click at [763, 203] on select "Select days Day Weekday (Mon-Fri) Weekend (Sat-Sun) [DATE] [DATE] [DATE] [DATE]…" at bounding box center [772, 202] width 117 height 28
click at [714, 188] on select "Select days Day Weekday (Mon-Fri) Weekend (Sat-Sun) [DATE] [DATE] [DATE] [DATE]…" at bounding box center [772, 202] width 117 height 28
click at [778, 267] on span "Affected dates: [DATE] - [DATE]" at bounding box center [787, 267] width 148 height 10
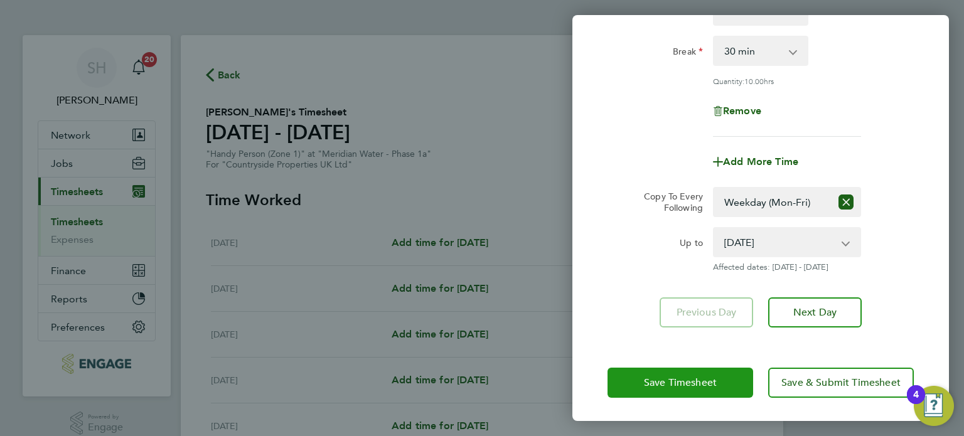
click at [728, 383] on button "Save Timesheet" at bounding box center [680, 383] width 146 height 30
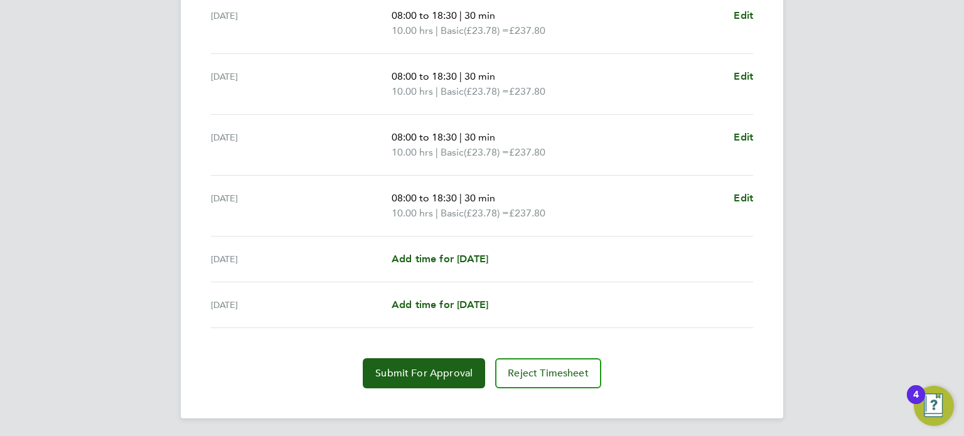
scroll to position [469, 0]
click at [454, 373] on span "Submit For Approval" at bounding box center [423, 372] width 97 height 13
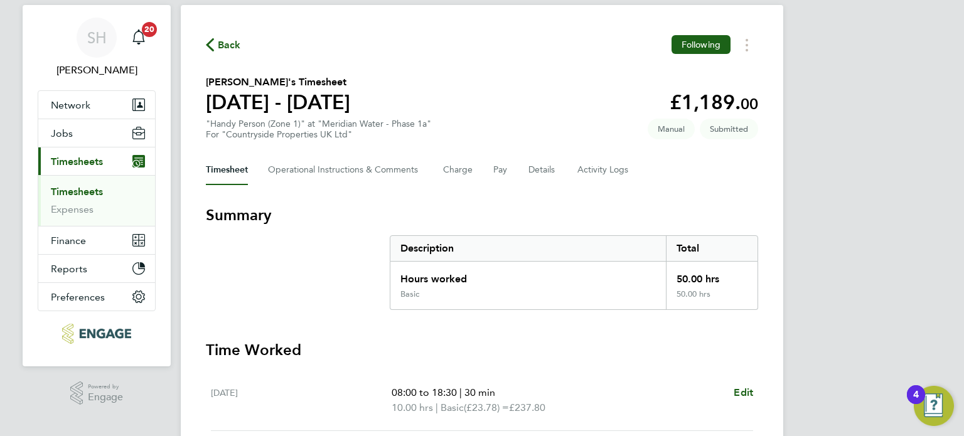
scroll to position [29, 0]
click at [228, 48] on span "Back" at bounding box center [229, 46] width 23 height 15
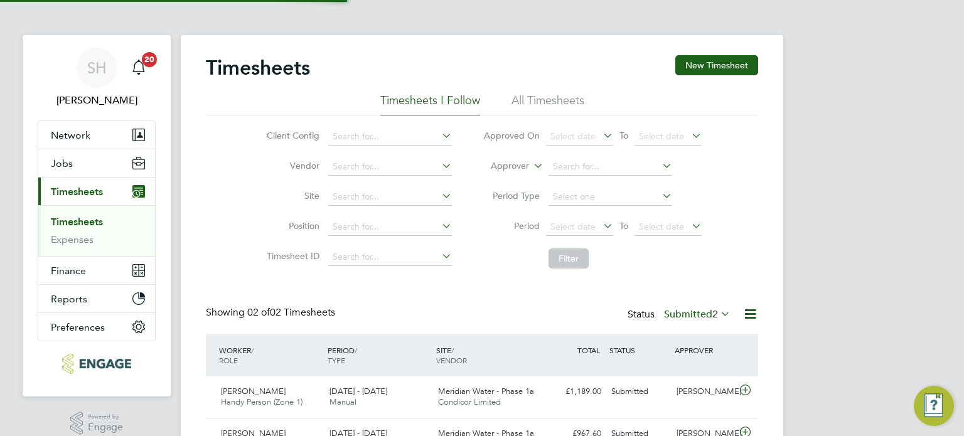
scroll to position [31, 109]
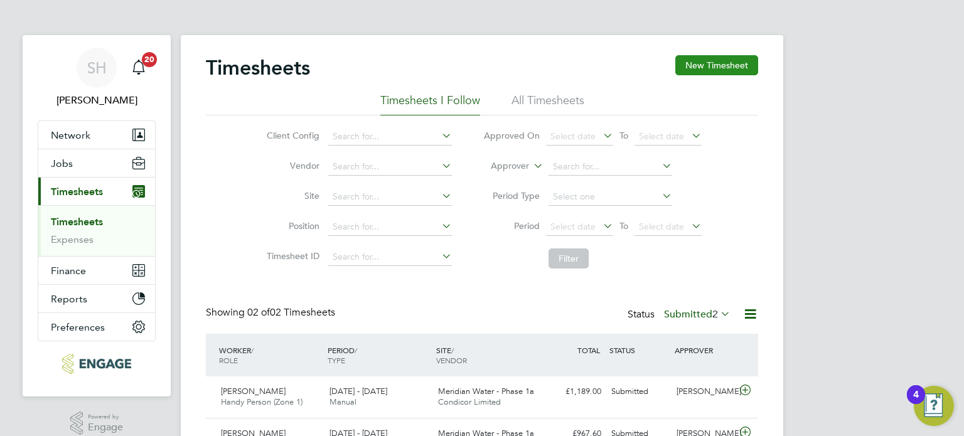
click at [714, 66] on button "New Timesheet" at bounding box center [716, 65] width 83 height 20
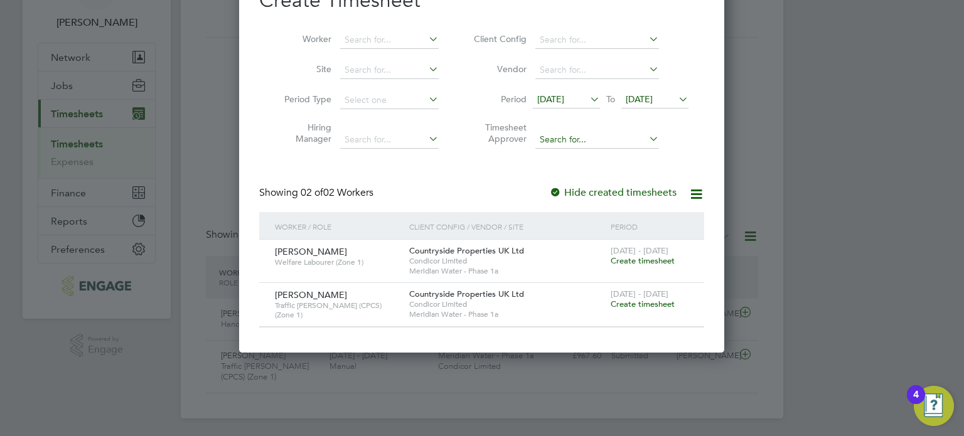
scroll to position [79, 0]
click at [676, 99] on icon at bounding box center [676, 98] width 0 height 18
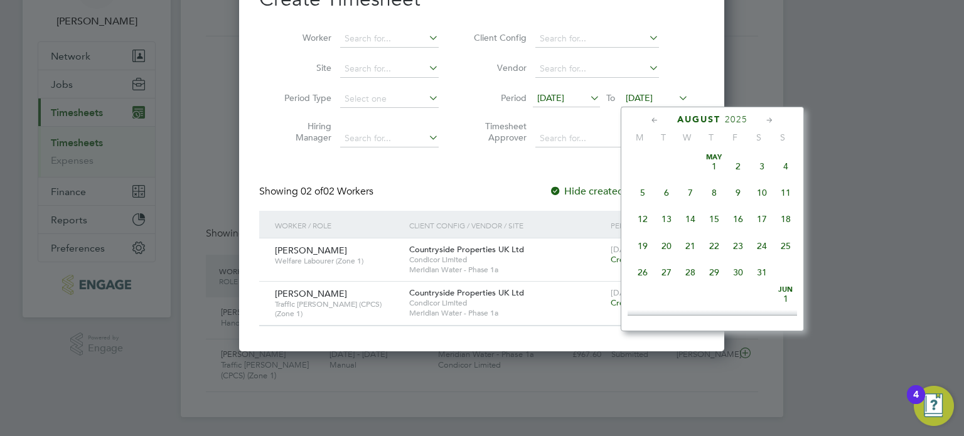
scroll to position [409, 0]
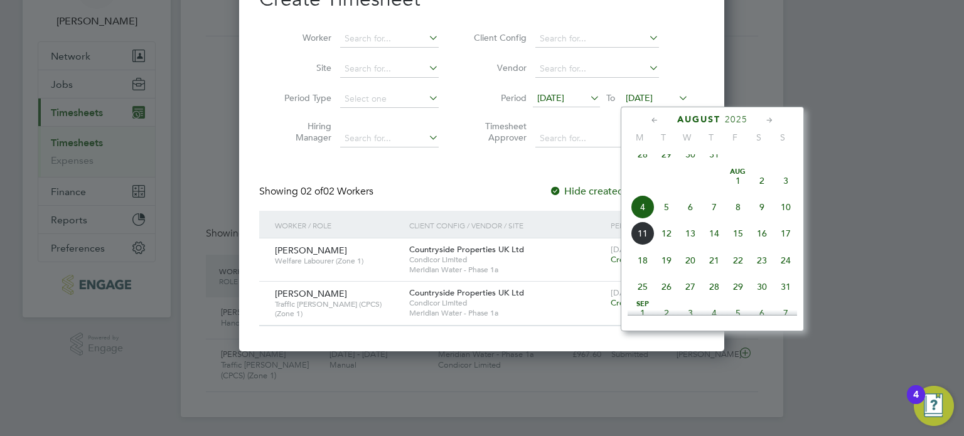
click at [564, 93] on span "[DATE]" at bounding box center [550, 97] width 27 height 11
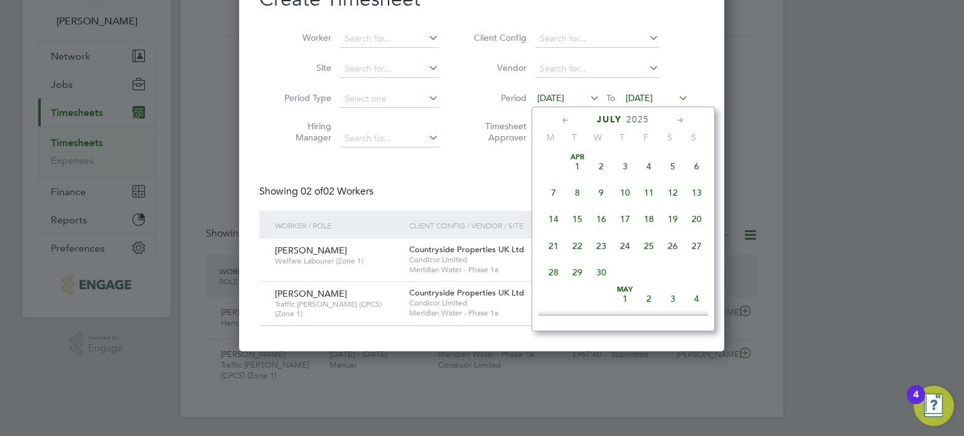
scroll to position [491, 0]
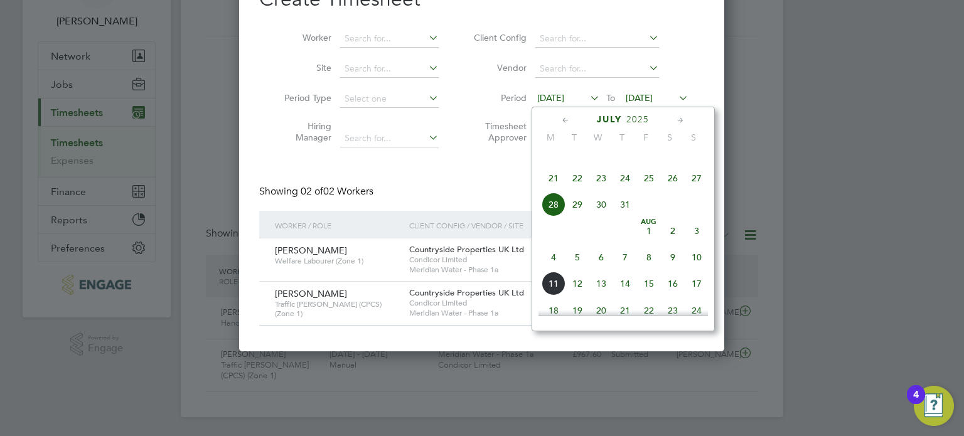
click at [555, 269] on span "4" at bounding box center [553, 257] width 24 height 24
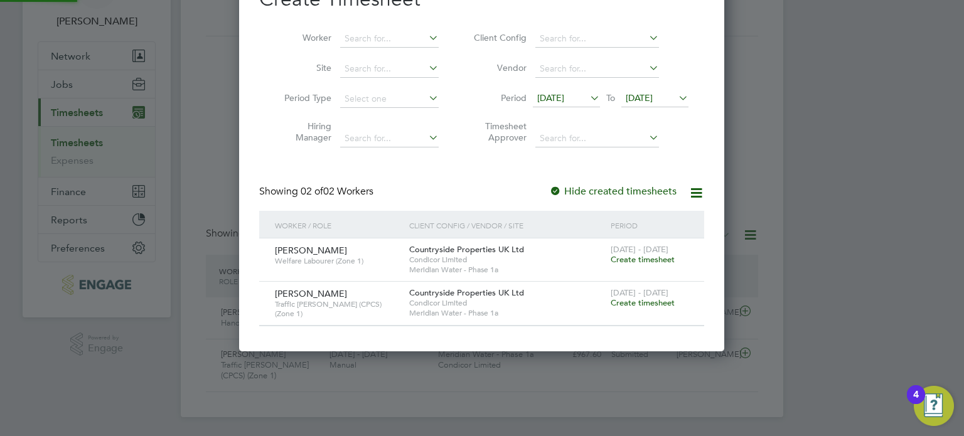
scroll to position [381, 486]
click at [676, 97] on icon at bounding box center [676, 98] width 0 height 18
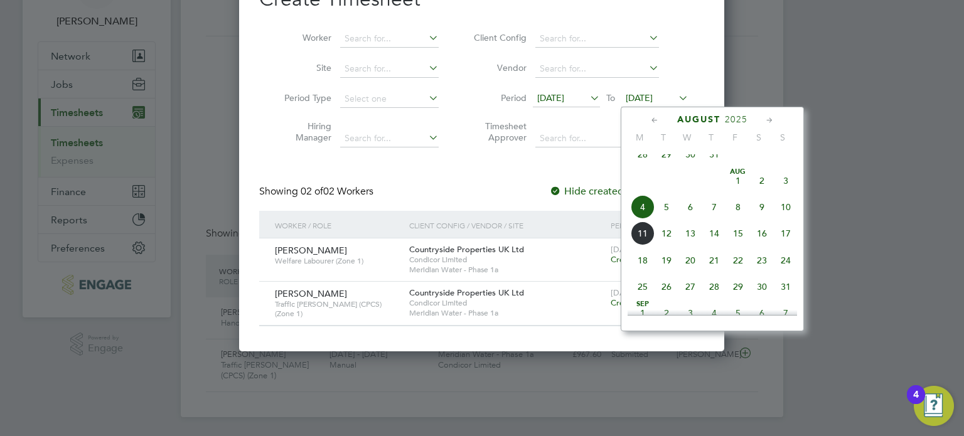
click at [789, 218] on span "10" at bounding box center [785, 207] width 24 height 24
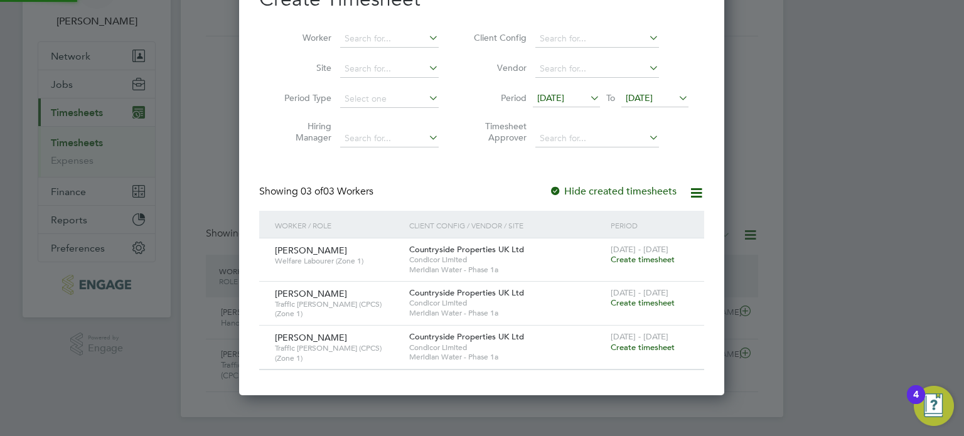
scroll to position [424, 486]
click at [630, 255] on span "Create timesheet" at bounding box center [642, 259] width 64 height 11
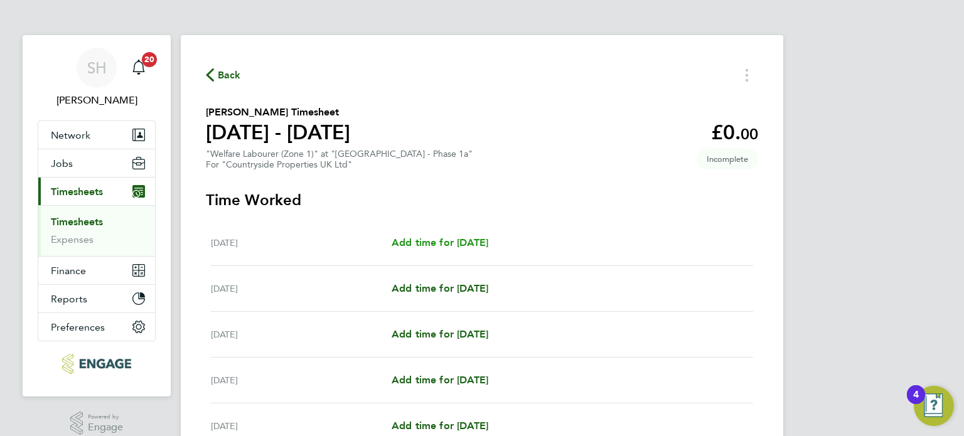
click at [422, 239] on span "Add time for [DATE]" at bounding box center [439, 242] width 97 height 12
select select "30"
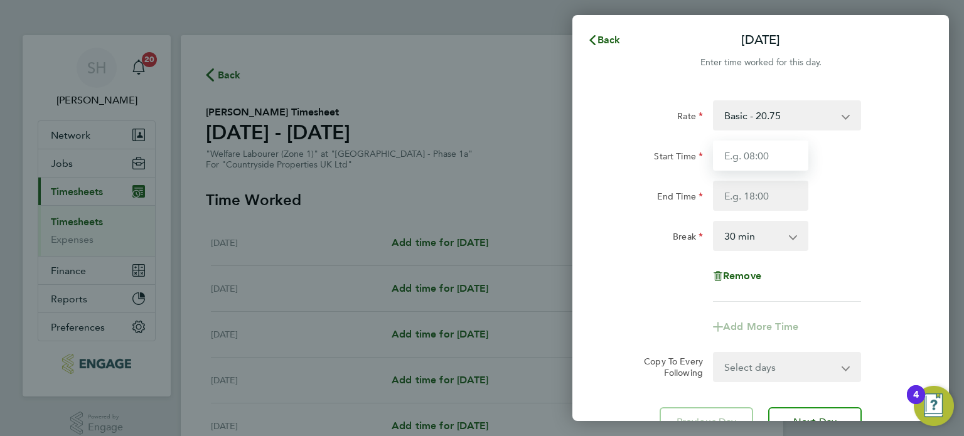
click at [789, 159] on input "Start Time" at bounding box center [760, 156] width 95 height 30
type input "07:00"
click at [773, 197] on input "End Time" at bounding box center [760, 196] width 95 height 30
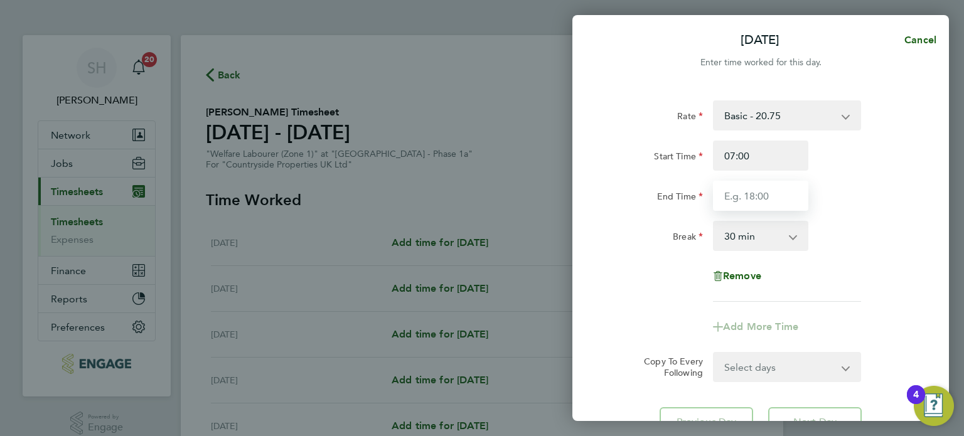
type input "18:00"
click at [790, 233] on select "0 min 15 min 30 min 45 min 60 min 75 min 90 min" at bounding box center [753, 236] width 78 height 28
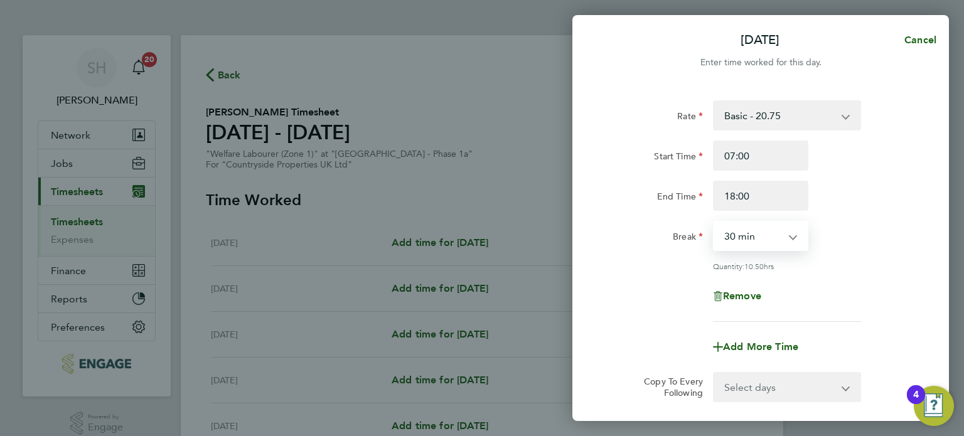
select select "60"
click at [714, 222] on select "0 min 15 min 30 min 45 min 60 min 75 min 90 min" at bounding box center [753, 236] width 78 height 28
click at [874, 233] on div "Break 0 min 15 min 30 min 45 min 60 min 75 min 90 min" at bounding box center [760, 236] width 316 height 30
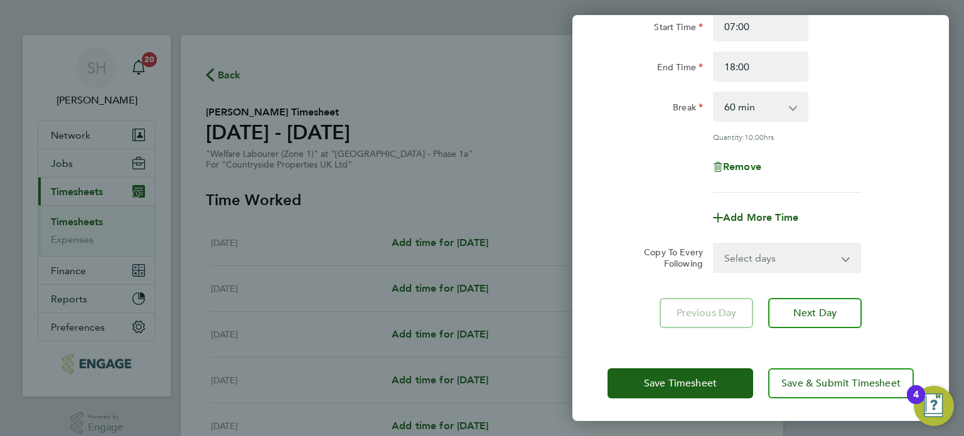
scroll to position [130, 0]
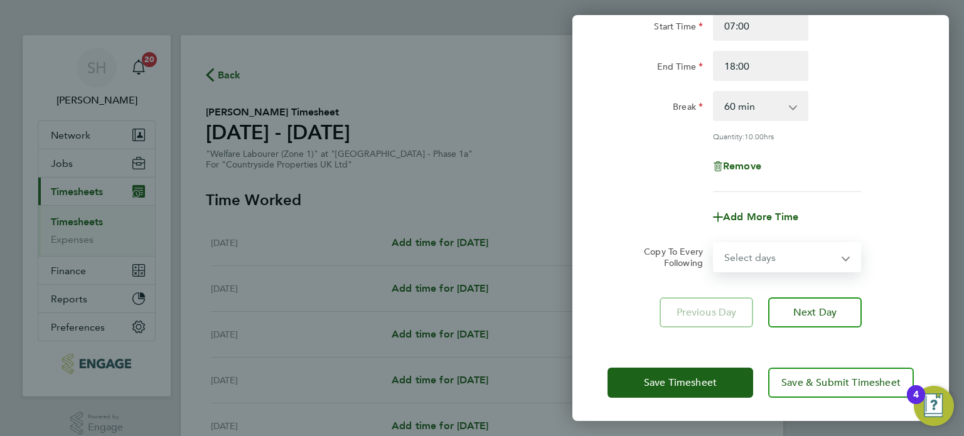
click at [750, 257] on select "Select days Day Weekday (Mon-Fri) Weekend (Sat-Sun) [DATE] [DATE] [DATE] [DATE]…" at bounding box center [780, 257] width 132 height 28
select select "WEEKDAY"
click at [714, 243] on select "Select days Day Weekday (Mon-Fri) Weekend (Sat-Sun) [DATE] [DATE] [DATE] [DATE]…" at bounding box center [780, 257] width 132 height 28
select select "[DATE]"
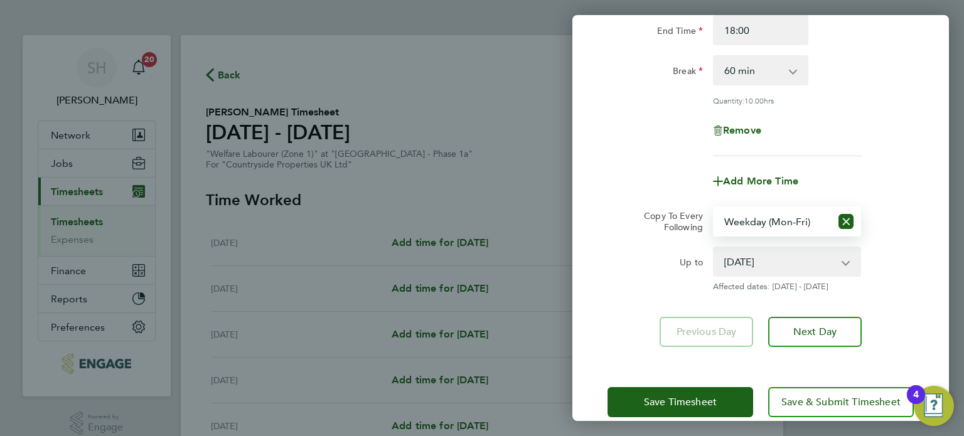
scroll to position [185, 0]
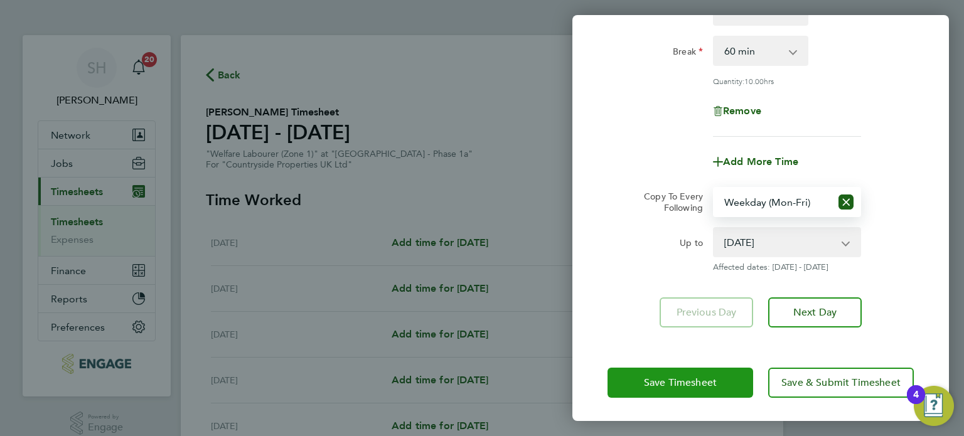
click at [703, 381] on span "Save Timesheet" at bounding box center [680, 382] width 73 height 13
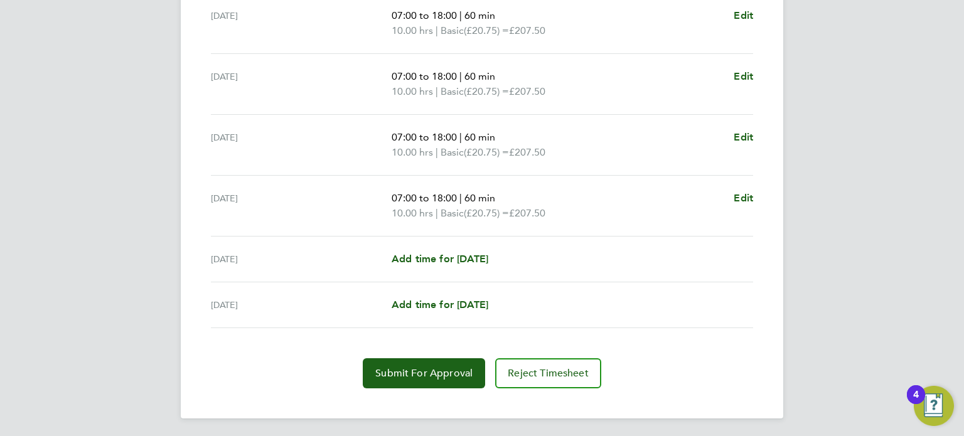
scroll to position [469, 0]
click at [432, 368] on span "Submit For Approval" at bounding box center [423, 372] width 97 height 13
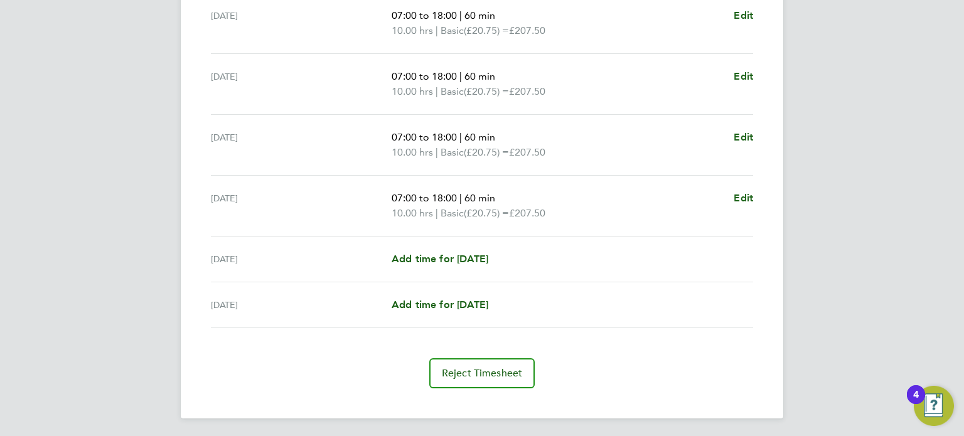
scroll to position [0, 0]
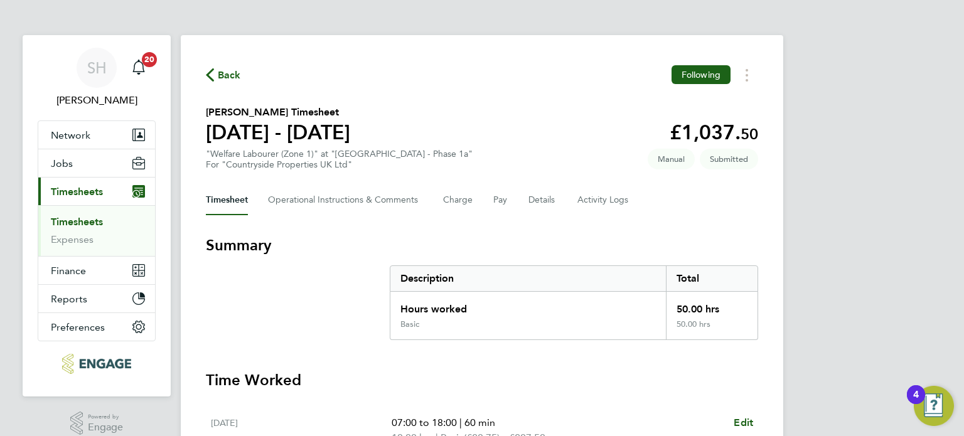
click at [219, 72] on span "Back" at bounding box center [229, 75] width 23 height 15
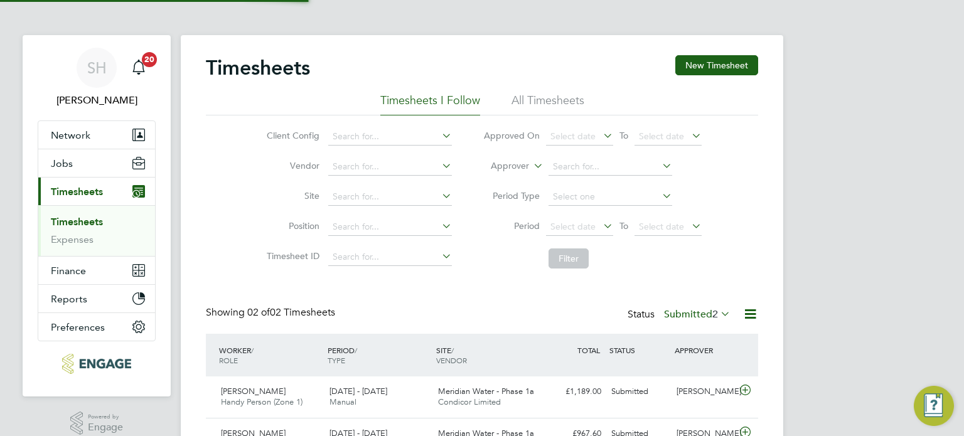
scroll to position [31, 109]
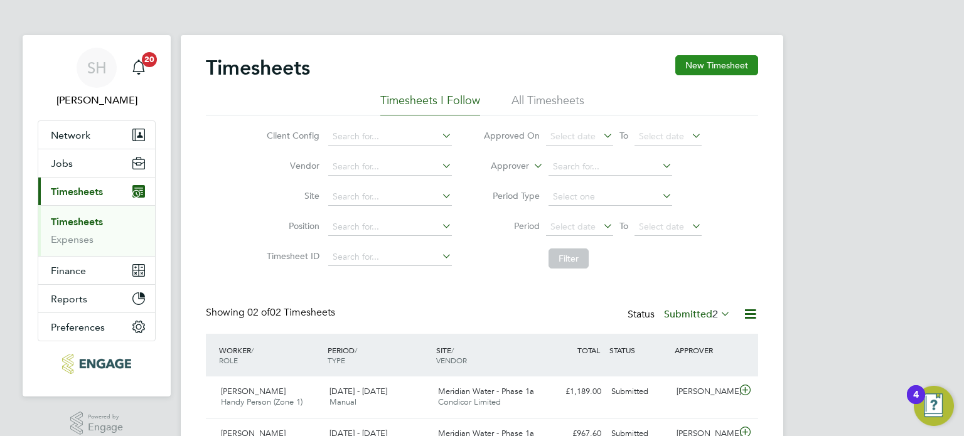
click at [713, 60] on button "New Timesheet" at bounding box center [716, 65] width 83 height 20
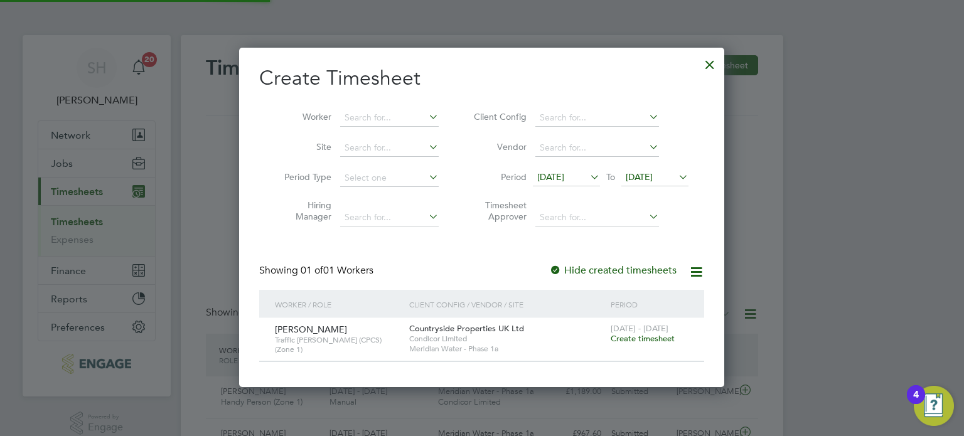
scroll to position [337, 486]
click at [587, 178] on icon at bounding box center [587, 177] width 0 height 18
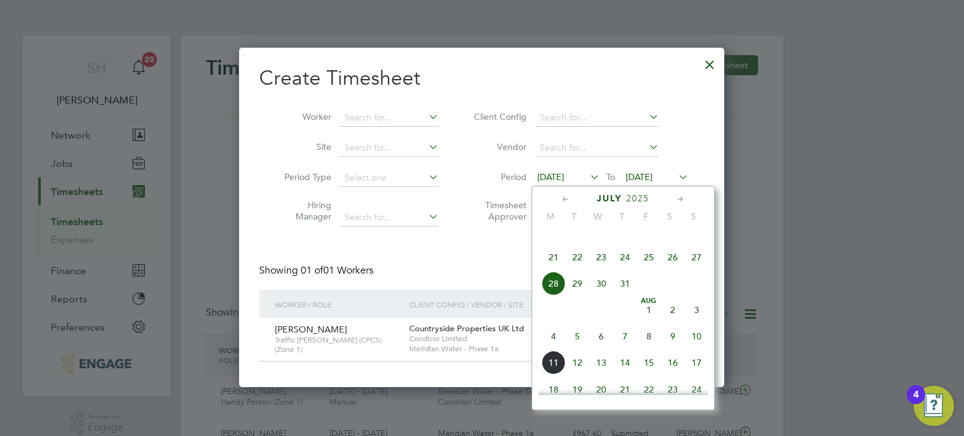
click at [551, 348] on span "4" at bounding box center [553, 336] width 24 height 24
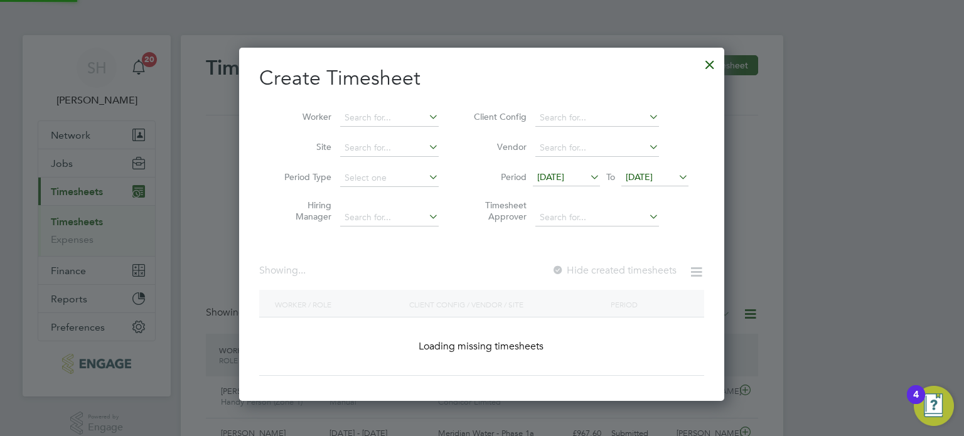
scroll to position [337, 486]
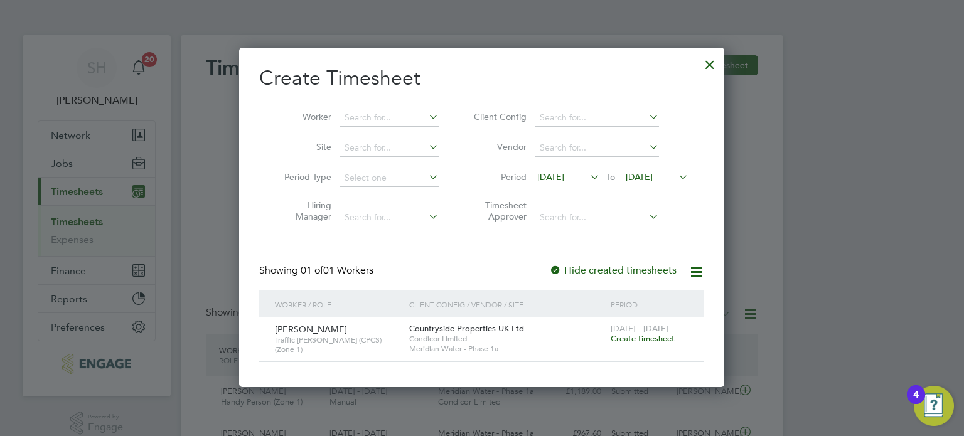
click at [676, 174] on icon at bounding box center [676, 177] width 0 height 18
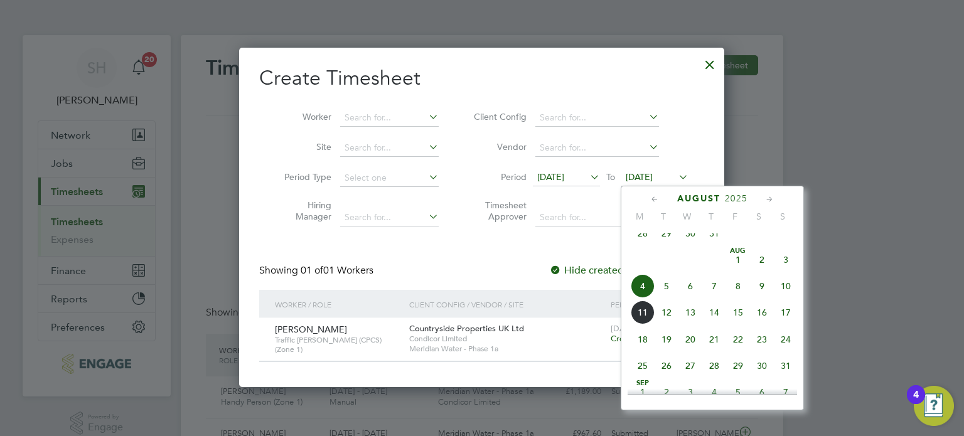
click at [780, 297] on span "10" at bounding box center [785, 286] width 24 height 24
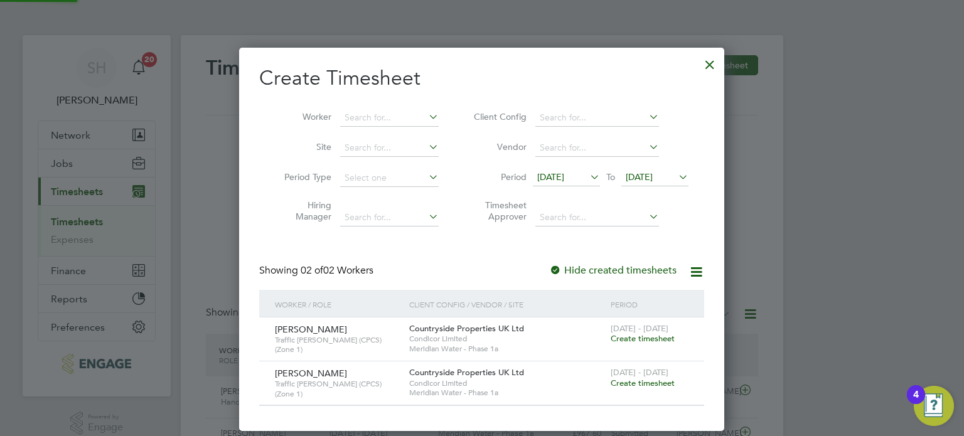
scroll to position [381, 486]
click at [627, 338] on span "Create timesheet" at bounding box center [642, 338] width 64 height 11
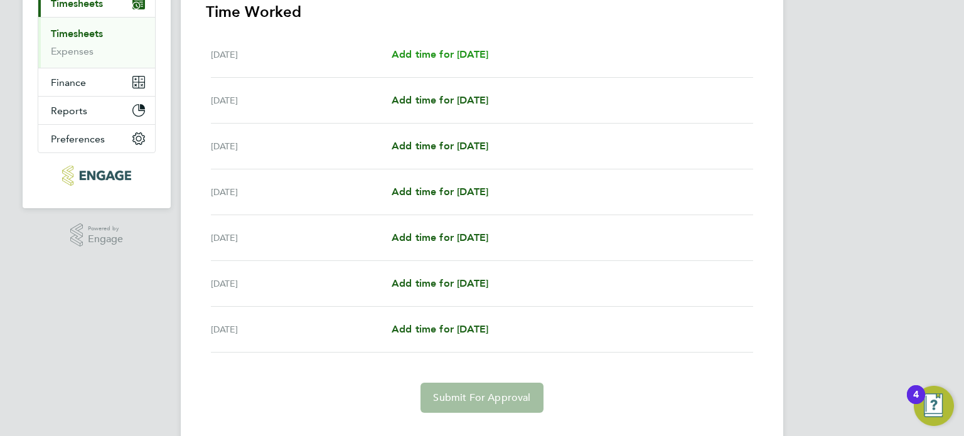
click at [423, 52] on span "Add time for [DATE]" at bounding box center [439, 54] width 97 height 12
select select "30"
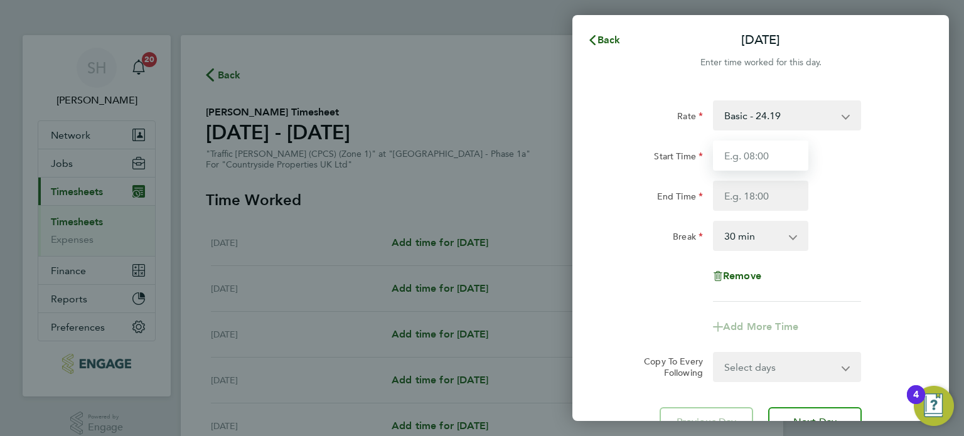
click at [767, 155] on input "Start Time" at bounding box center [760, 156] width 95 height 30
type input "07:00"
click at [775, 194] on input "End Time" at bounding box center [760, 196] width 95 height 30
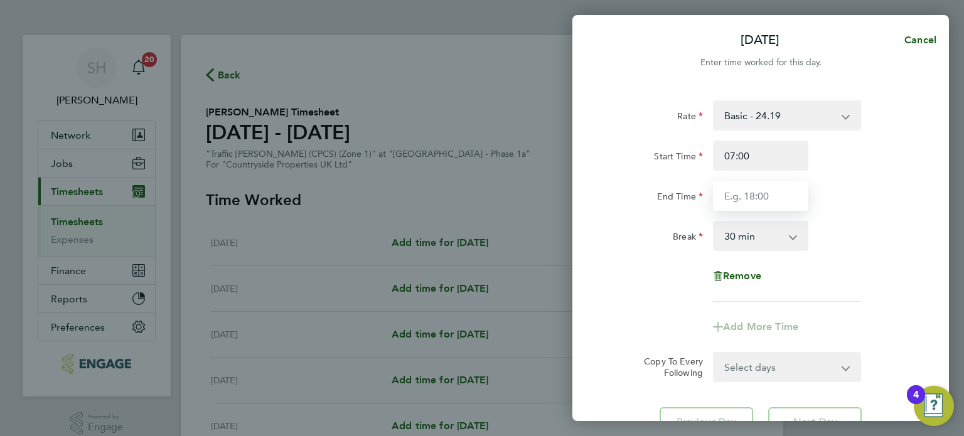
type input "17:30"
click at [870, 243] on div "Break 0 min 15 min 30 min 45 min 60 min 75 min 90 min" at bounding box center [760, 236] width 316 height 30
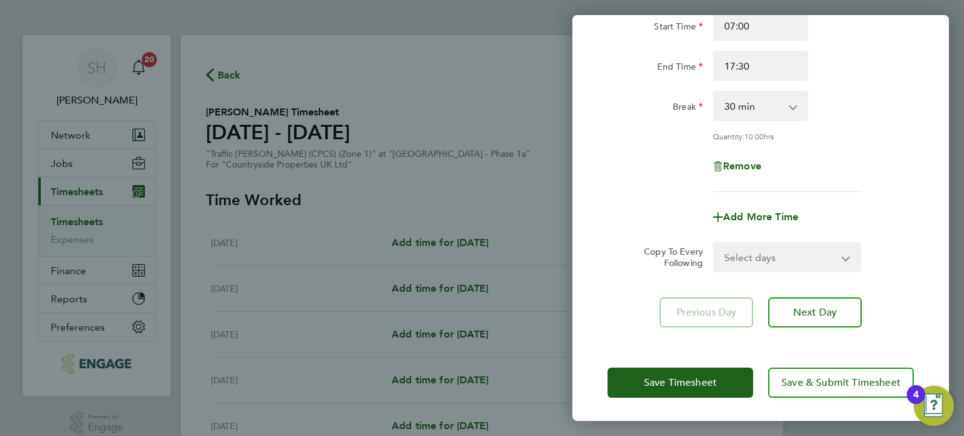
click at [762, 252] on select "Select days Day Weekday (Mon-Fri) Weekend (Sat-Sun) [DATE] [DATE] [DATE] [DATE]…" at bounding box center [780, 257] width 132 height 28
select select "WEEKDAY"
click at [714, 243] on select "Select days Day Weekday (Mon-Fri) Weekend (Sat-Sun) [DATE] [DATE] [DATE] [DATE]…" at bounding box center [780, 257] width 132 height 28
select select "[DATE]"
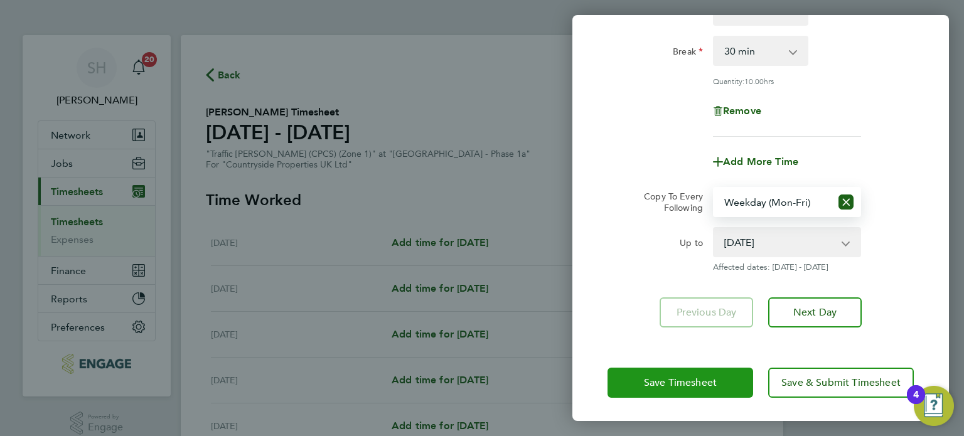
click at [696, 376] on span "Save Timesheet" at bounding box center [680, 382] width 73 height 13
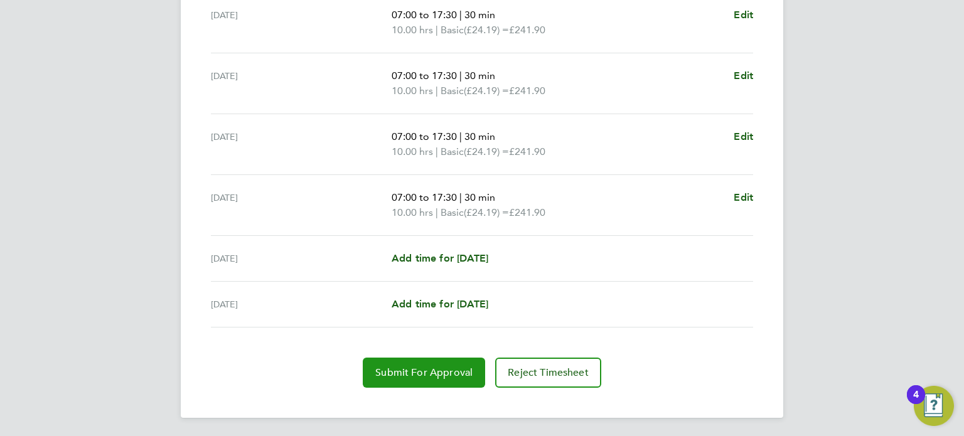
click at [460, 374] on span "Submit For Approval" at bounding box center [423, 372] width 97 height 13
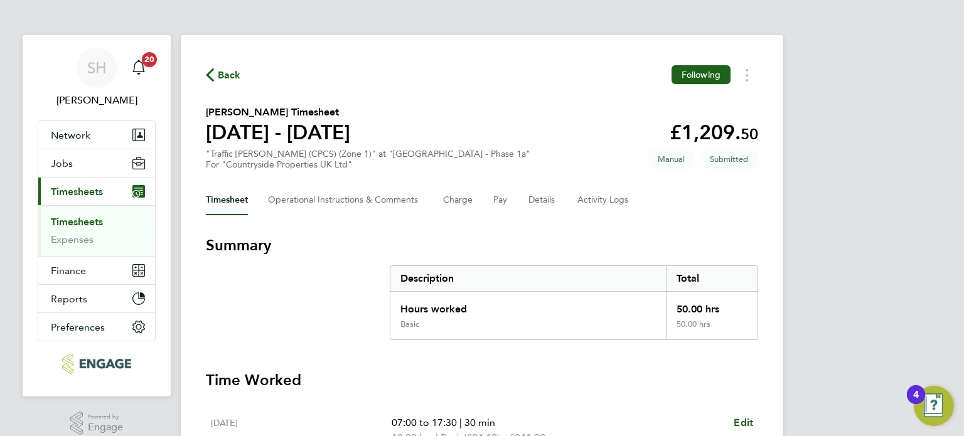
click at [231, 72] on span "Back" at bounding box center [229, 75] width 23 height 15
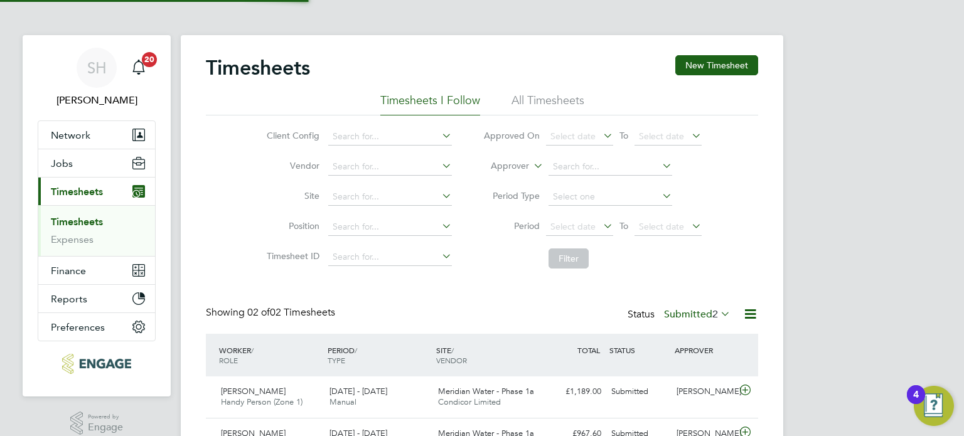
scroll to position [6, 6]
click at [731, 62] on button "New Timesheet" at bounding box center [716, 65] width 83 height 20
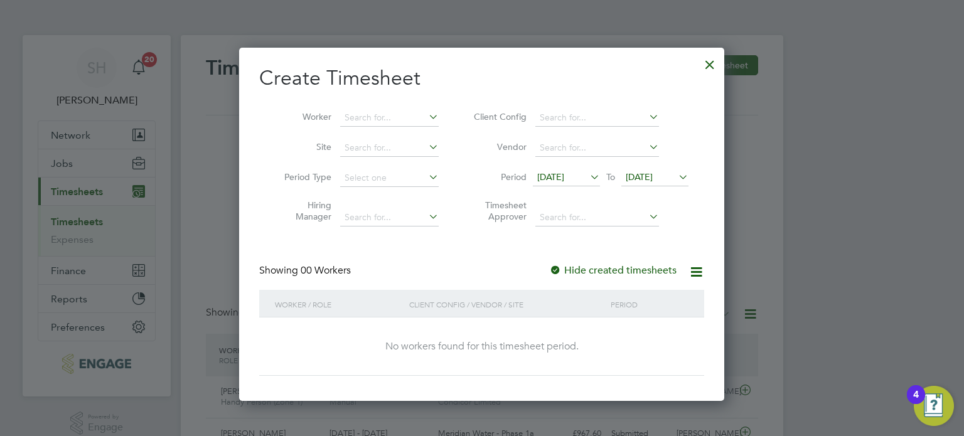
click at [552, 172] on span "[DATE]" at bounding box center [550, 176] width 27 height 11
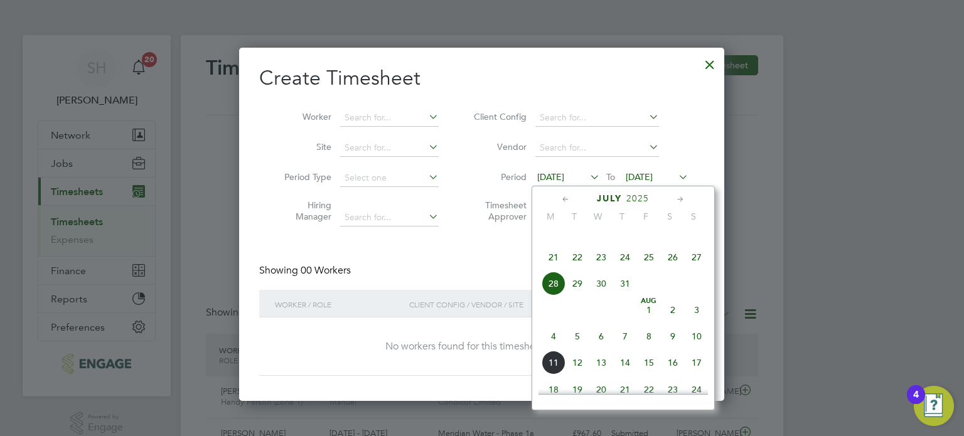
click at [552, 348] on span "4" at bounding box center [553, 336] width 24 height 24
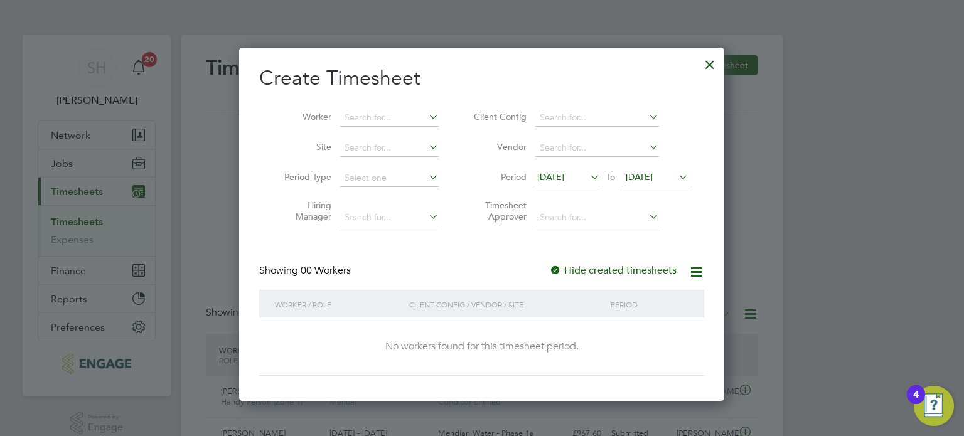
click at [676, 173] on icon at bounding box center [676, 177] width 0 height 18
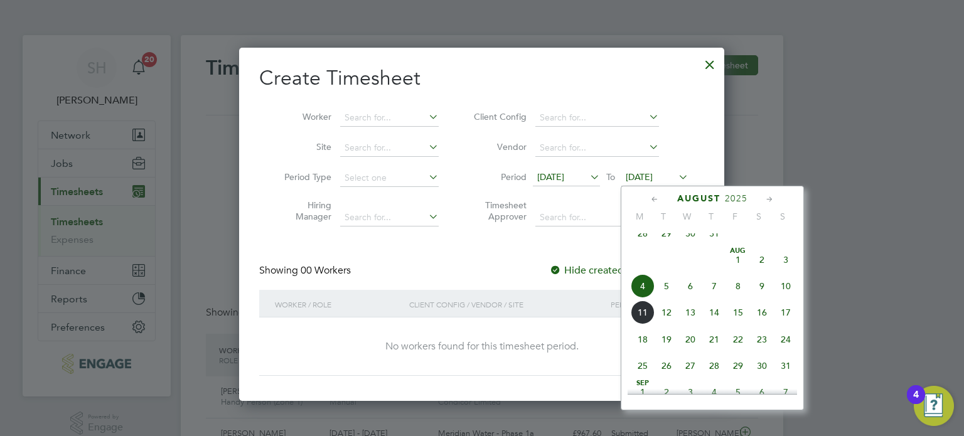
click at [782, 294] on span "10" at bounding box center [785, 286] width 24 height 24
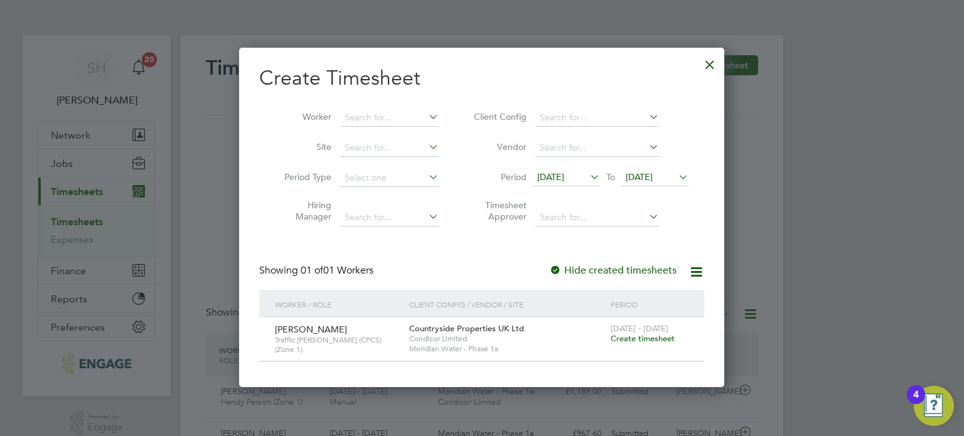
click at [646, 336] on span "Create timesheet" at bounding box center [642, 338] width 64 height 11
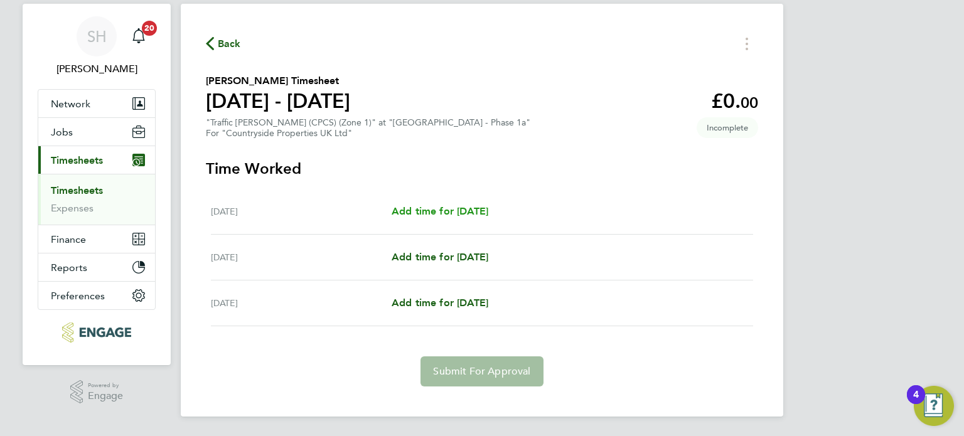
click at [472, 207] on span "Add time for [DATE]" at bounding box center [439, 211] width 97 height 12
select select "30"
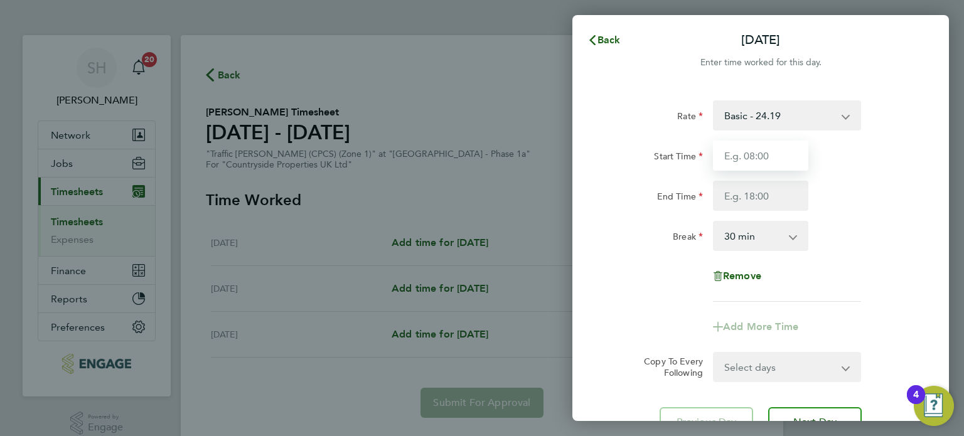
click at [785, 154] on input "Start Time" at bounding box center [760, 156] width 95 height 30
type input "07:00"
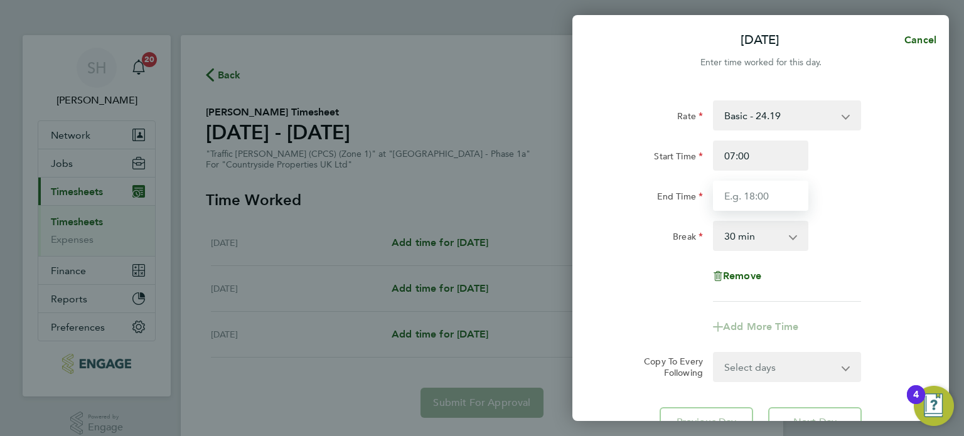
click at [770, 194] on input "End Time" at bounding box center [760, 196] width 95 height 30
type input "17:30"
click at [856, 272] on div "Rate Basic - 24.19 Start Time 07:00 End Time 17:30 Break 0 min 15 min 30 min 45…" at bounding box center [760, 200] width 306 height 201
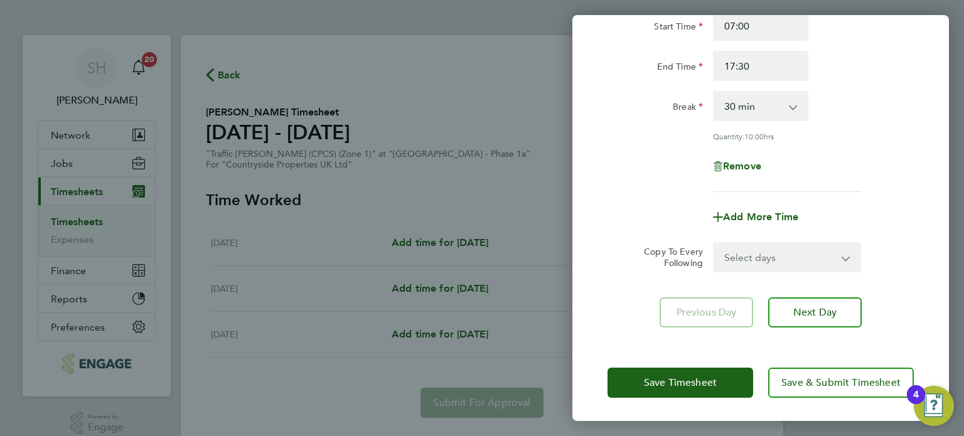
click at [847, 253] on app-icon-cross-button at bounding box center [853, 257] width 15 height 28
click at [842, 255] on select "Select days Day Weekend (Sat-Sun) [DATE] [DATE]" at bounding box center [780, 257] width 132 height 28
select select "DAY"
click at [714, 243] on select "Select days Day Weekend (Sat-Sun) [DATE] [DATE]" at bounding box center [780, 257] width 132 height 28
select select "[DATE]"
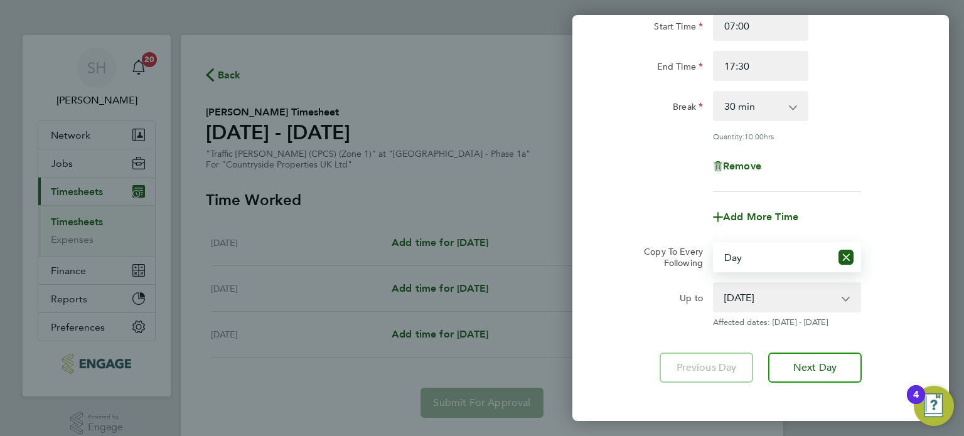
click at [893, 202] on div "Add More Time" at bounding box center [760, 217] width 316 height 30
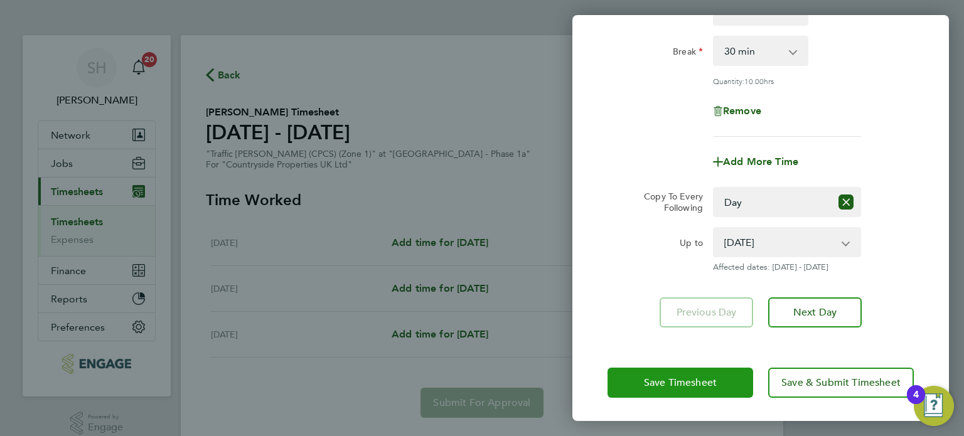
click at [688, 373] on button "Save Timesheet" at bounding box center [680, 383] width 146 height 30
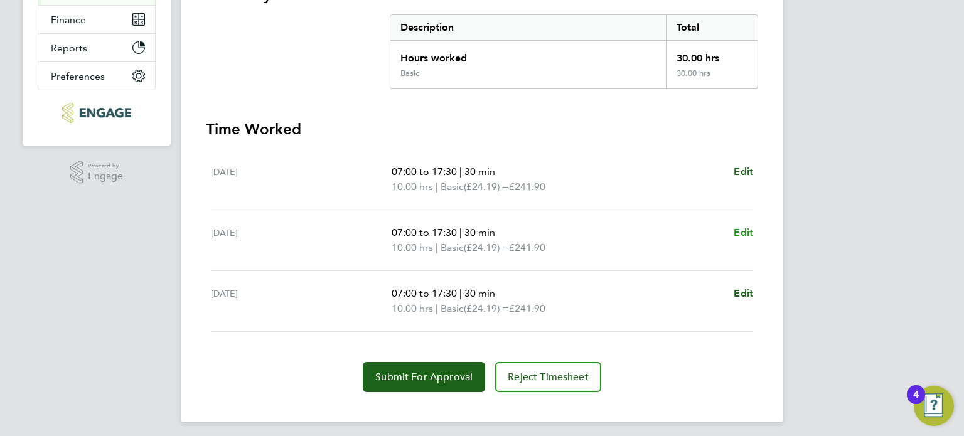
click at [740, 233] on span "Edit" at bounding box center [742, 232] width 19 height 12
select select "30"
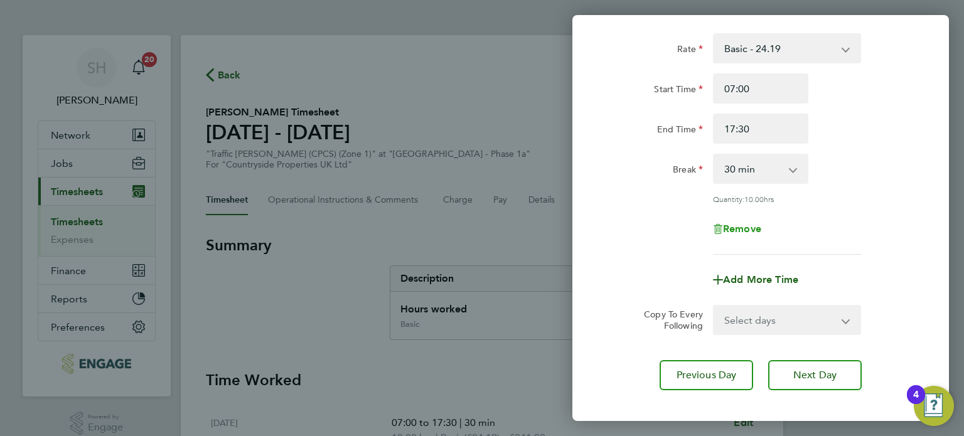
click at [752, 225] on span "Remove" at bounding box center [742, 229] width 38 height 12
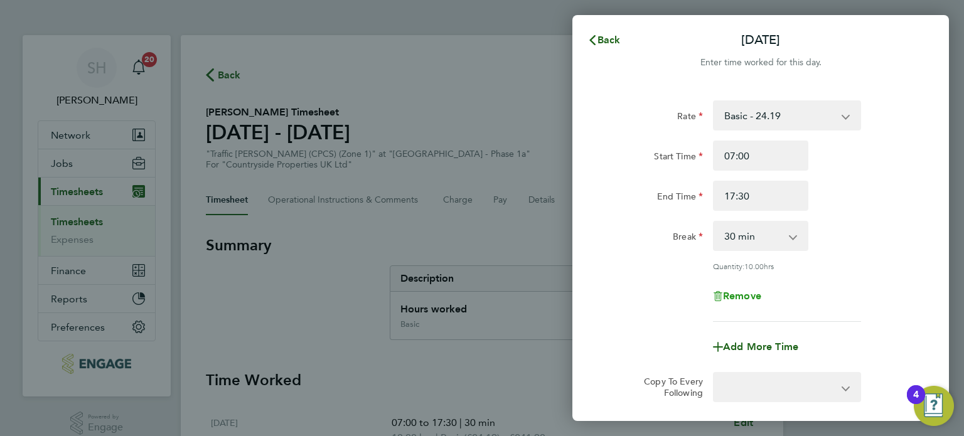
select select "null"
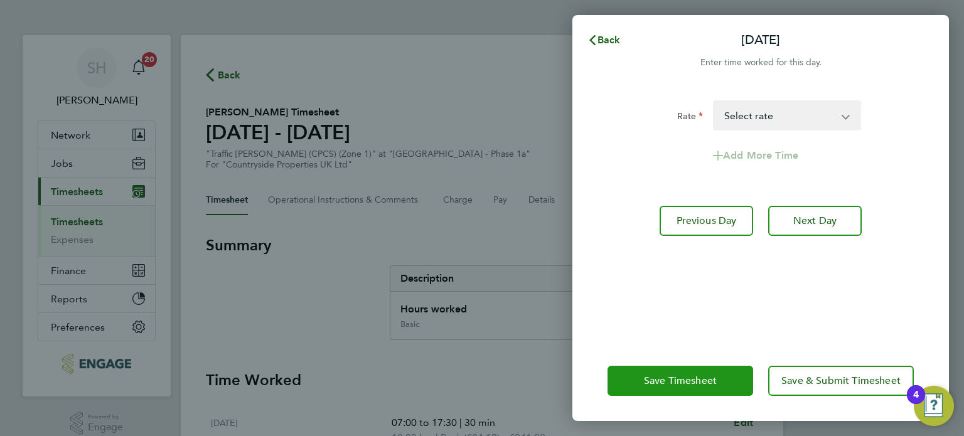
click at [684, 373] on button "Save Timesheet" at bounding box center [680, 381] width 146 height 30
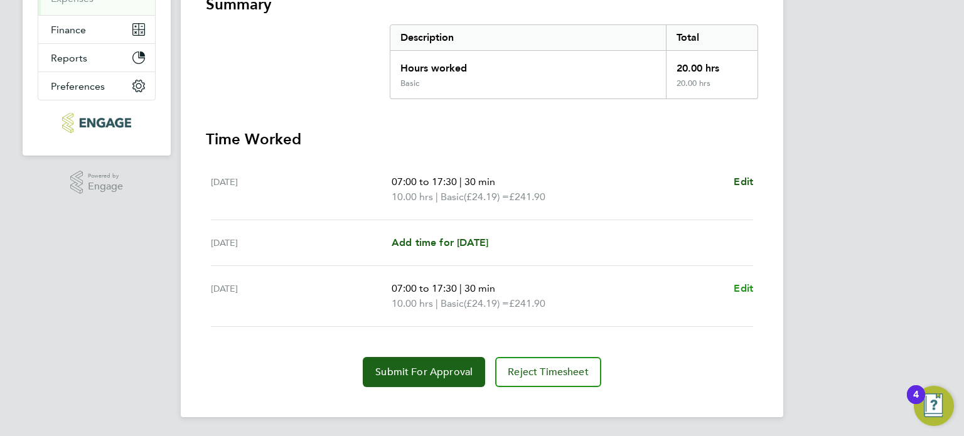
click at [740, 286] on span "Edit" at bounding box center [742, 288] width 19 height 12
select select "30"
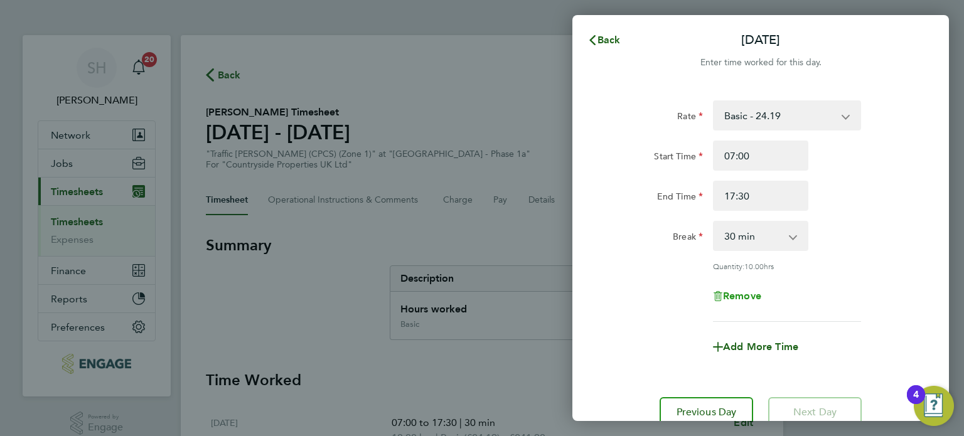
click at [752, 299] on span "Remove" at bounding box center [742, 296] width 38 height 12
select select "null"
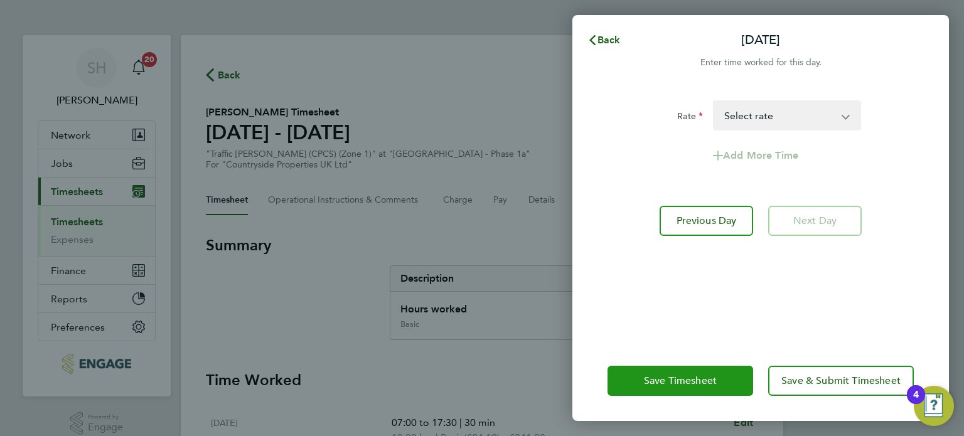
click at [689, 379] on span "Save Timesheet" at bounding box center [680, 381] width 73 height 13
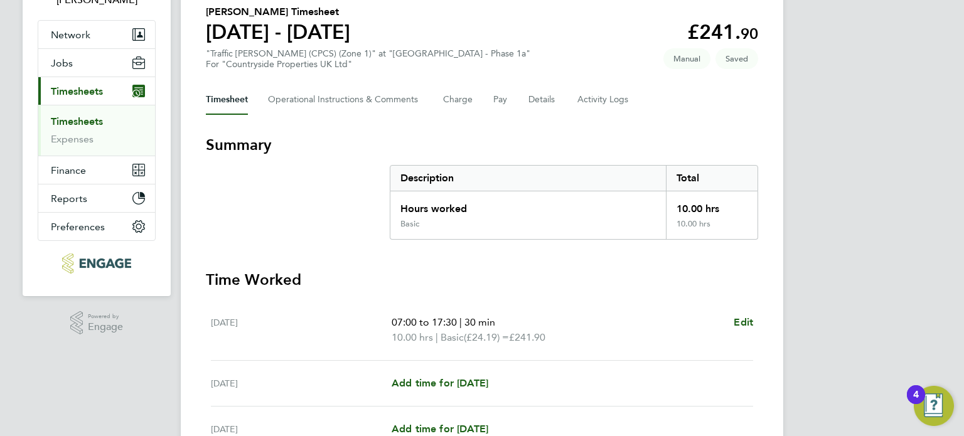
scroll to position [226, 0]
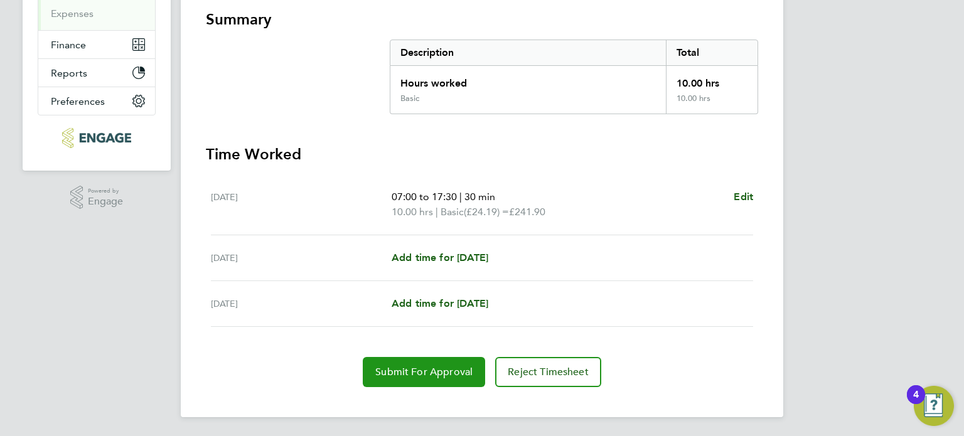
click at [435, 368] on span "Submit For Approval" at bounding box center [423, 372] width 97 height 13
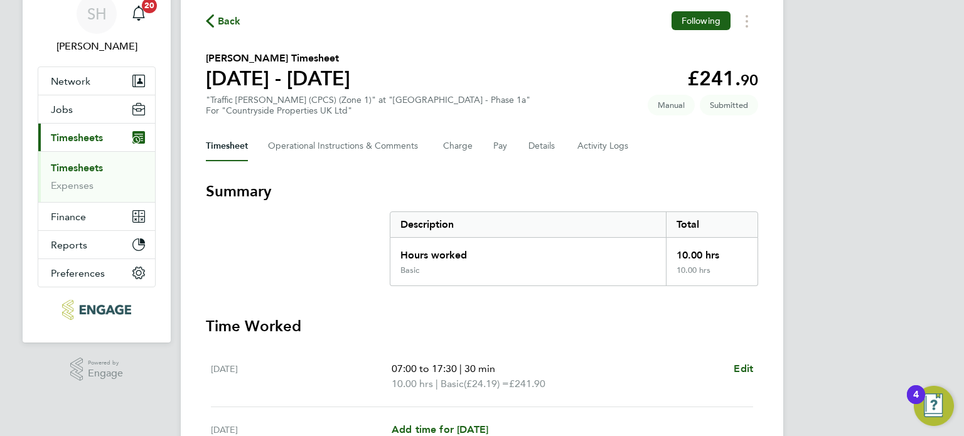
scroll to position [0, 0]
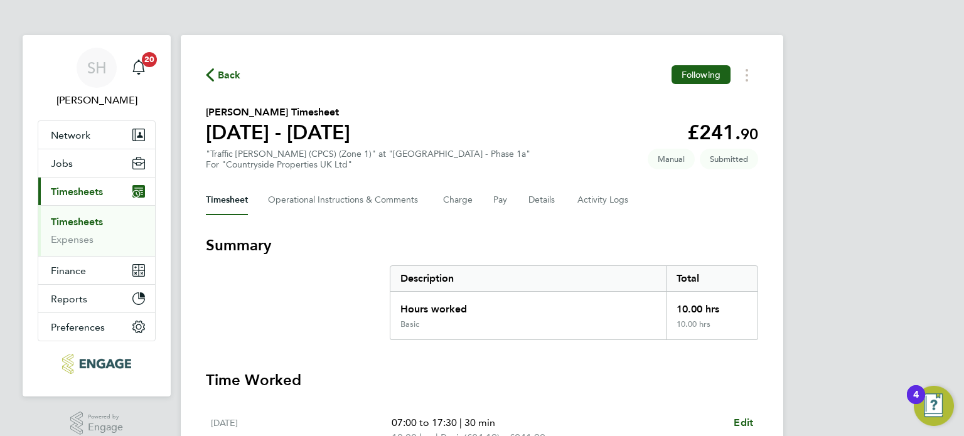
click at [224, 77] on span "Back" at bounding box center [229, 75] width 23 height 15
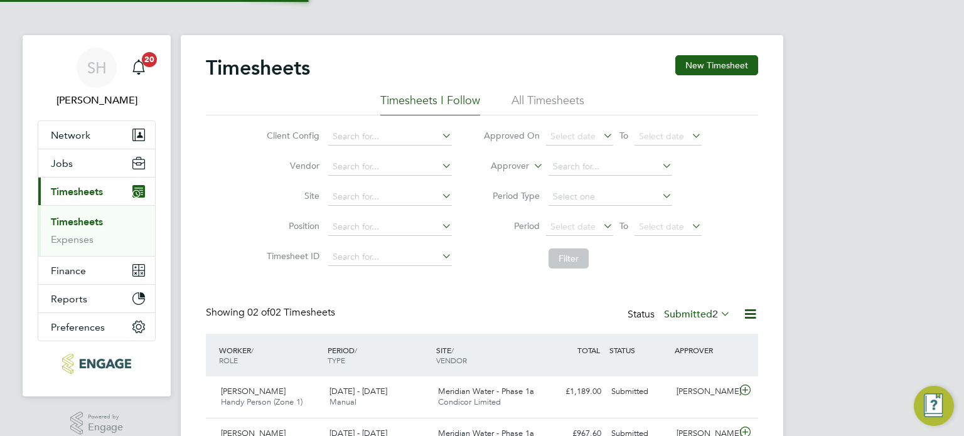
scroll to position [31, 109]
